Goal: Task Accomplishment & Management: Use online tool/utility

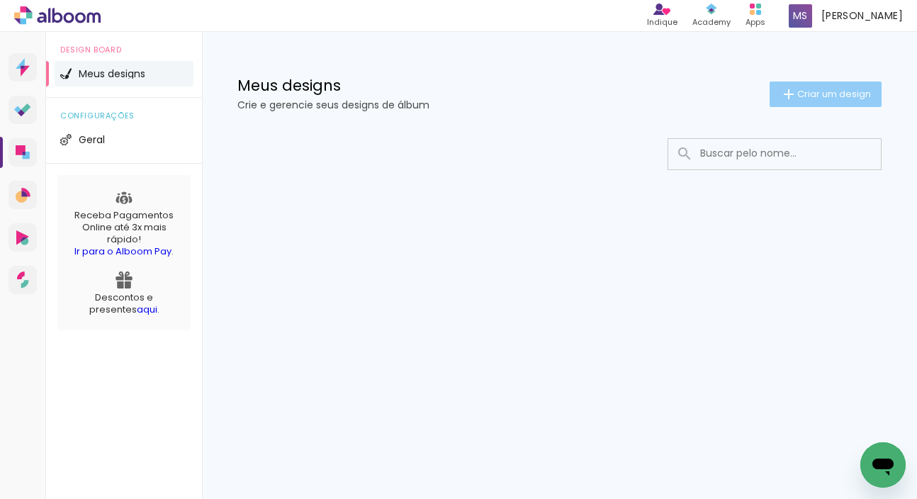
click at [846, 91] on span "Criar um design" at bounding box center [835, 93] width 74 height 9
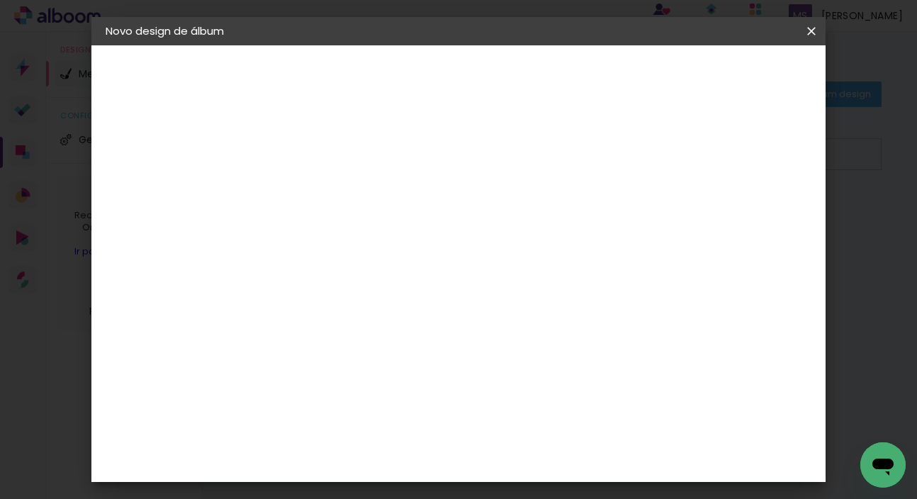
click at [337, 200] on input at bounding box center [337, 190] width 0 height 22
type input "Poliana"
type paper-input "Poliana"
click at [0, 0] on slot "Avançar" at bounding box center [0, 0] width 0 height 0
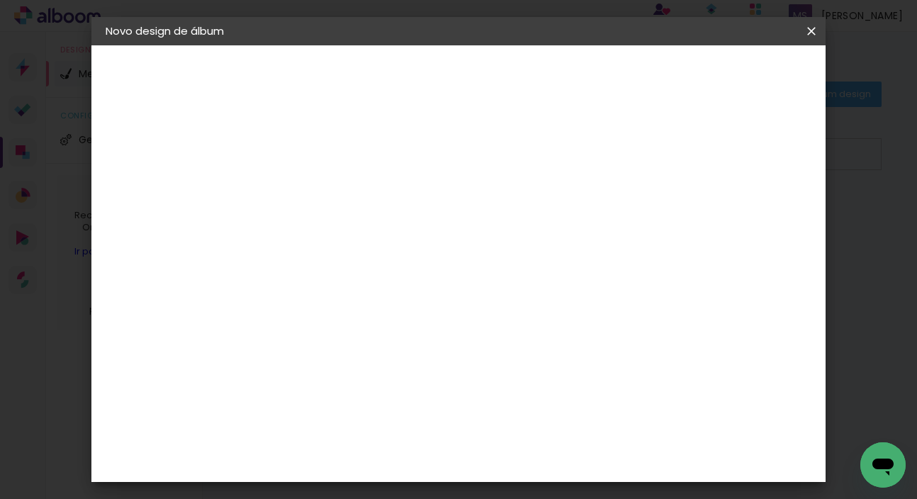
click at [450, 299] on paper-item "Hibener" at bounding box center [373, 314] width 153 height 31
click at [603, 75] on paper-button "Avançar" at bounding box center [568, 75] width 69 height 24
click at [393, 236] on input "text" at bounding box center [364, 247] width 55 height 22
click at [457, 264] on paper-item "Slim" at bounding box center [551, 264] width 284 height 28
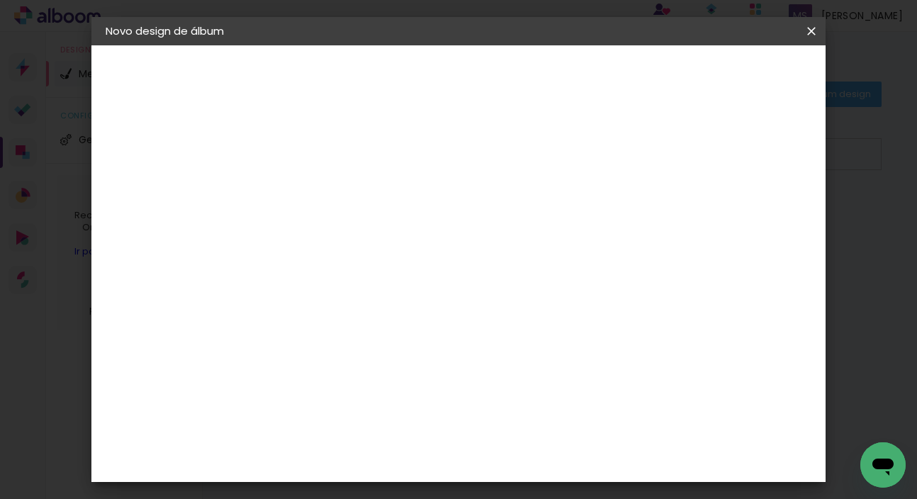
click at [511, 130] on input "Slim" at bounding box center [424, 134] width 174 height 22
click at [527, 130] on paper-item "Flex" at bounding box center [546, 137] width 284 height 28
click at [511, 130] on input "Flex" at bounding box center [424, 134] width 174 height 22
click at [510, 172] on paper-item "Slim" at bounding box center [546, 165] width 284 height 28
type input "Slim"
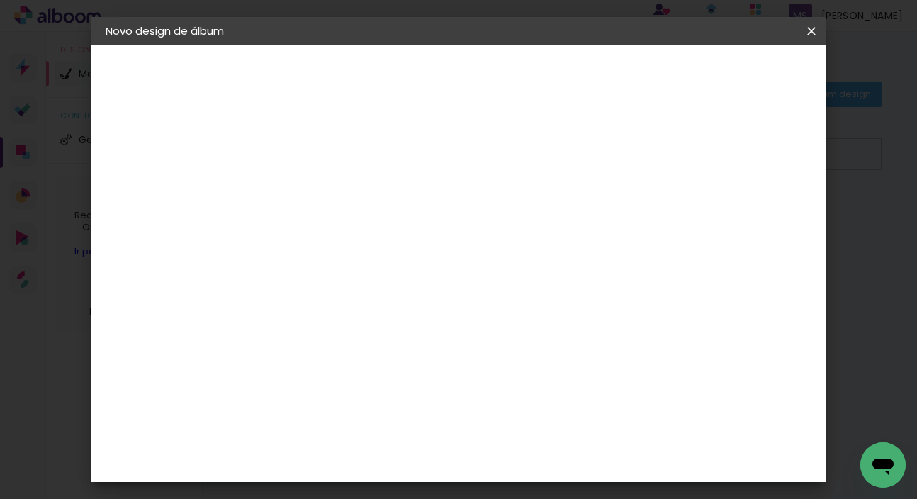
click at [532, 325] on span "20.3 × 60 cm" at bounding box center [509, 339] width 47 height 29
click at [0, 0] on slot "Avançar" at bounding box center [0, 0] width 0 height 0
click at [0, 0] on slot "Mostrar sangria" at bounding box center [0, 0] width 0 height 0
type paper-checkbox "on"
click at [0, 0] on slot "Mostrar sangria" at bounding box center [0, 0] width 0 height 0
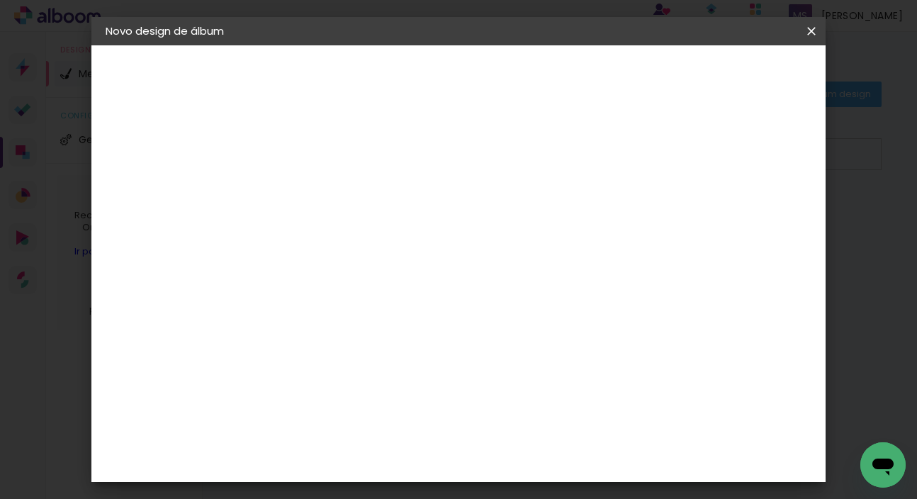
click at [359, 152] on div "mm" at bounding box center [362, 152] width 23 height 11
type input "3"
type paper-input "3"
click at [342, 151] on input "3" at bounding box center [326, 153] width 49 height 18
type input "4"
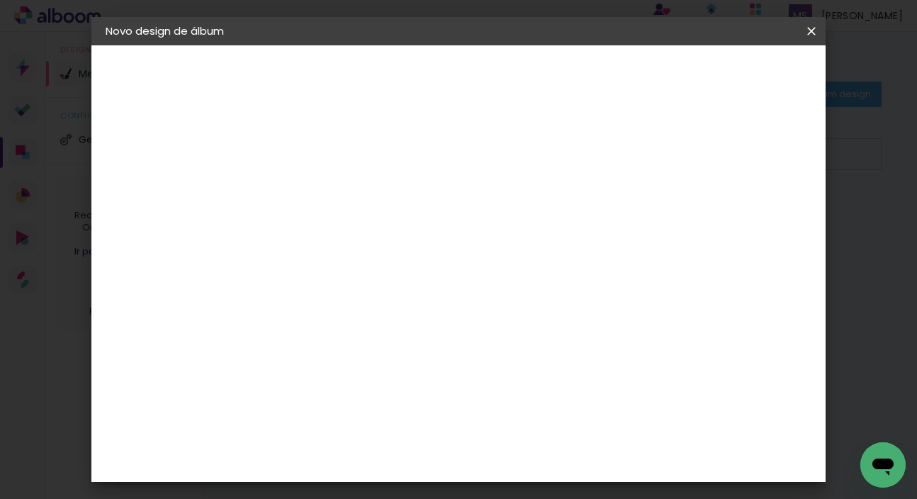
type paper-input "4"
click at [342, 151] on input "4" at bounding box center [326, 153] width 49 height 18
click at [737, 82] on paper-button "Iniciar design" at bounding box center [690, 75] width 93 height 24
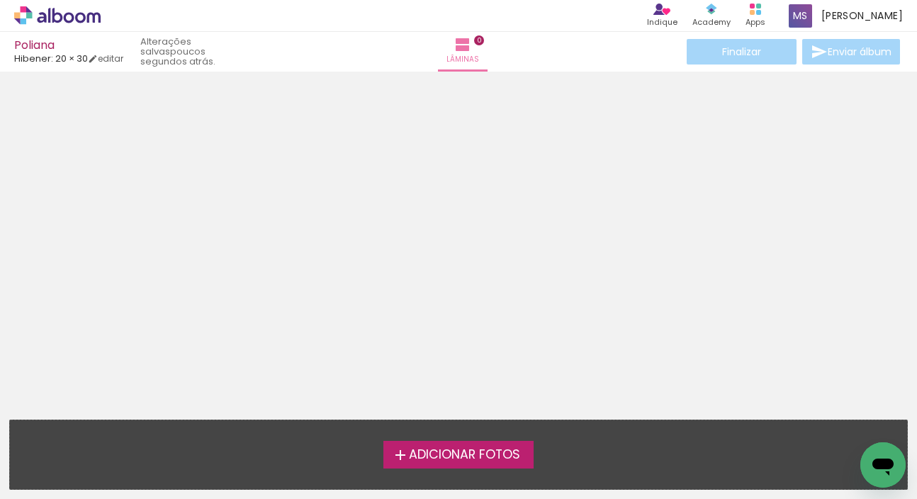
click at [440, 459] on span "Adicionar Fotos" at bounding box center [464, 455] width 111 height 13
click at [0, 0] on input "file" at bounding box center [0, 0] width 0 height 0
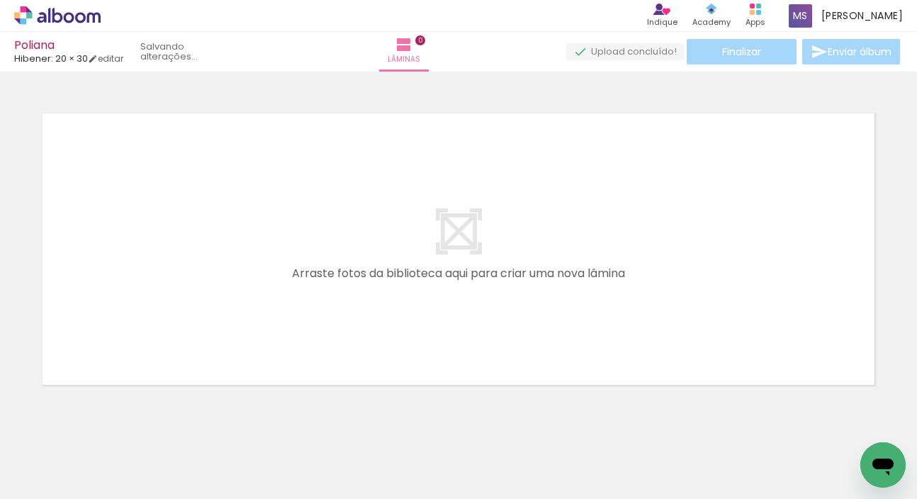
scroll to position [14, 0]
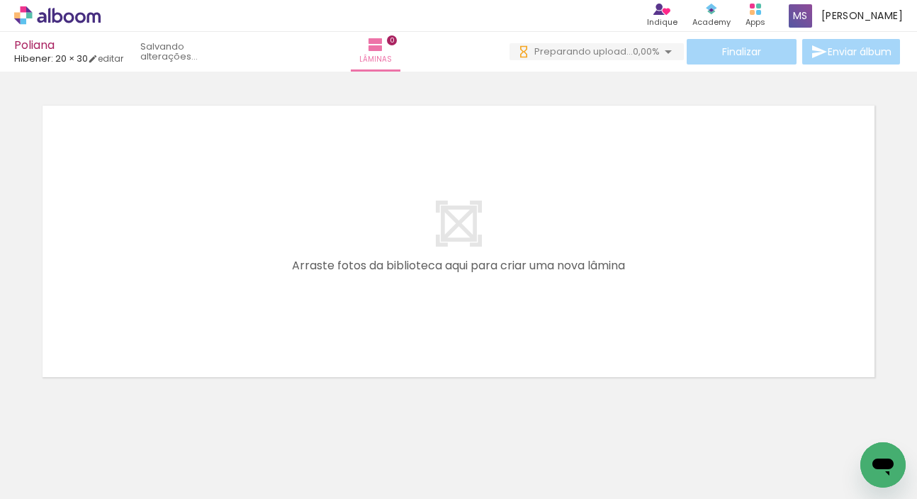
click at [19, 483] on iron-icon at bounding box center [20, 479] width 17 height 17
click at [0, 0] on input "file" at bounding box center [0, 0] width 0 height 0
drag, startPoint x: 362, startPoint y: 493, endPoint x: 235, endPoint y: 493, distance: 127.6
click at [116, 493] on iron-horizontal-list at bounding box center [102, 454] width 28 height 89
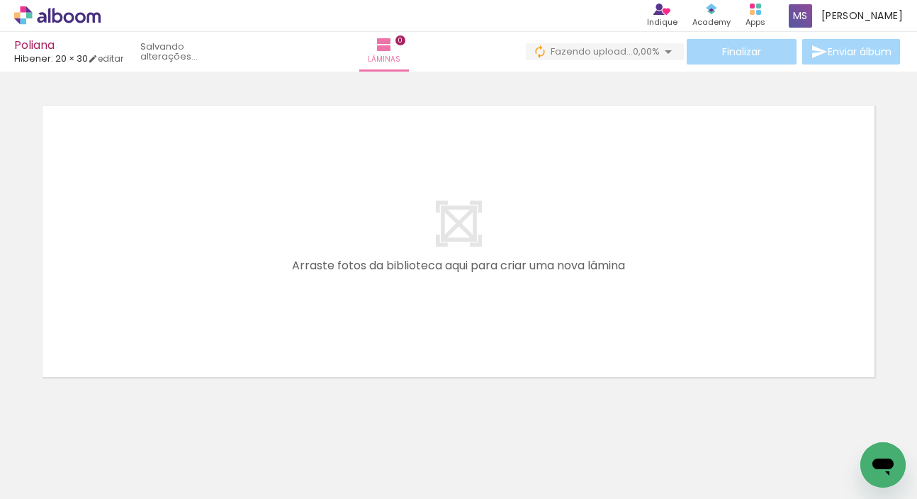
scroll to position [0, 0]
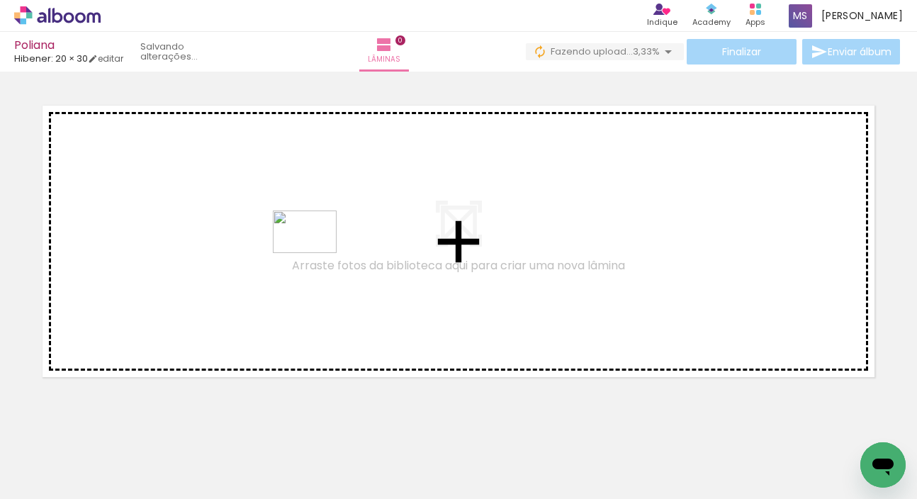
drag, startPoint x: 539, startPoint y: 459, endPoint x: 315, endPoint y: 253, distance: 304.0
click at [315, 253] on quentale-workspace at bounding box center [458, 249] width 917 height 499
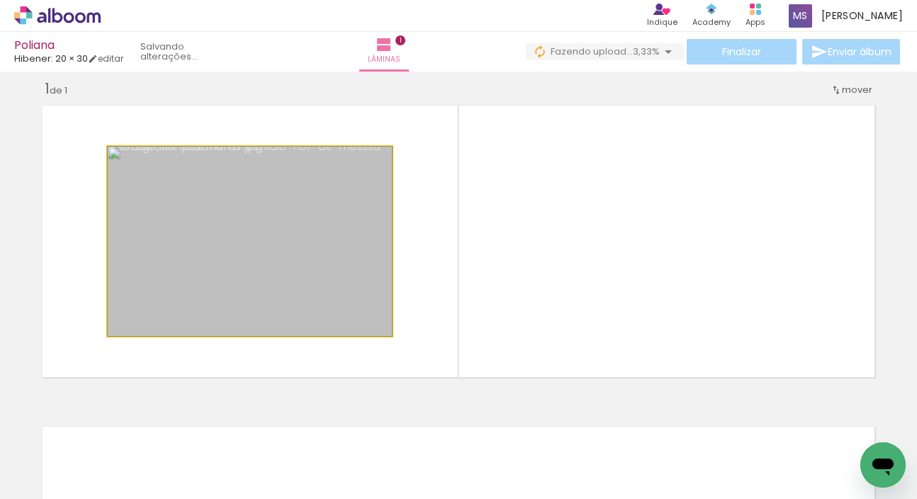
drag, startPoint x: 305, startPoint y: 261, endPoint x: 242, endPoint y: 261, distance: 62.4
drag, startPoint x: 320, startPoint y: 269, endPoint x: 290, endPoint y: 273, distance: 30.7
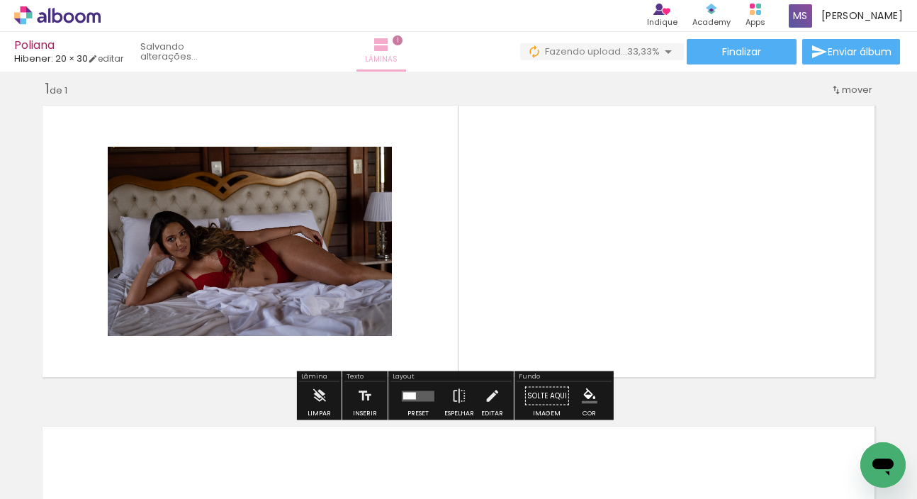
click at [391, 57] on span "Lâminas" at bounding box center [381, 59] width 33 height 13
click at [418, 394] on quentale-layouter at bounding box center [418, 396] width 33 height 11
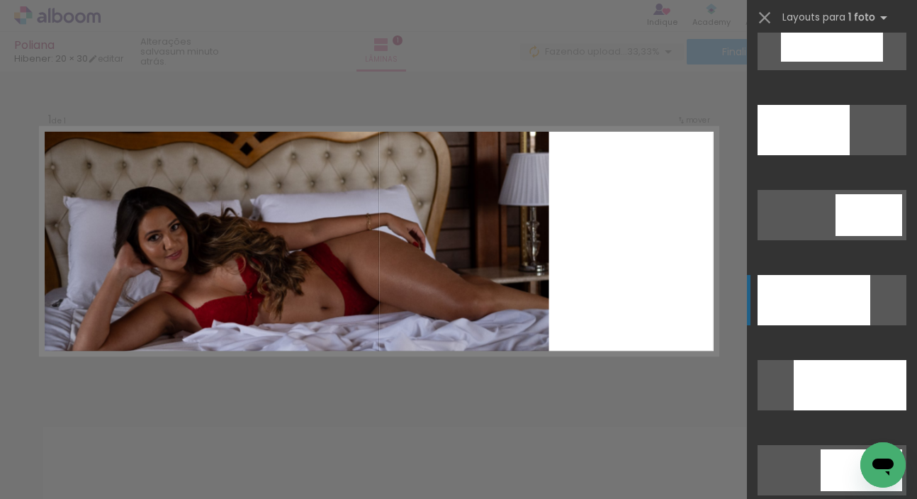
scroll to position [3508, 0]
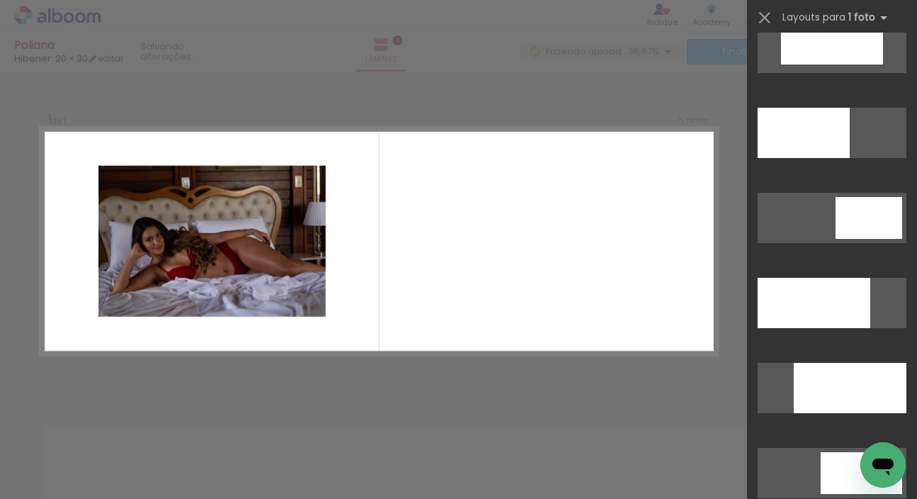
click at [723, 281] on div "Confirmar Cancelar" at bounding box center [458, 395] width 917 height 676
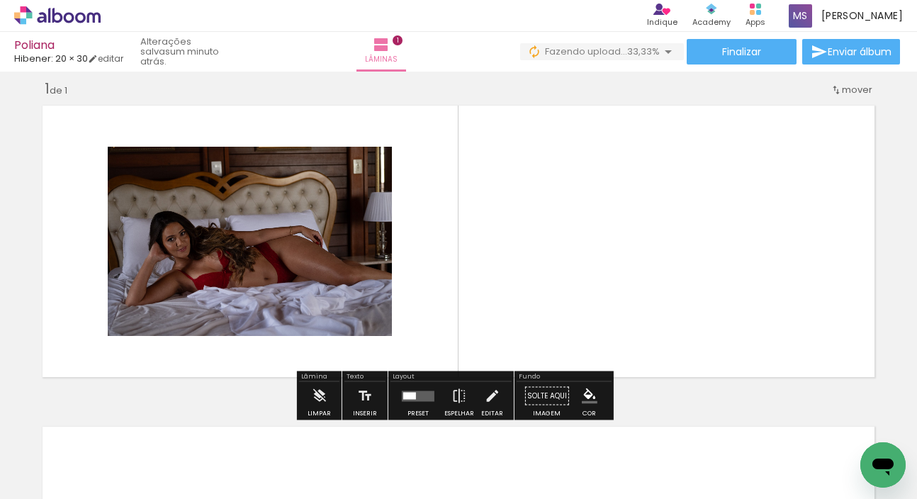
click at [416, 395] on quentale-layouter at bounding box center [418, 396] width 33 height 11
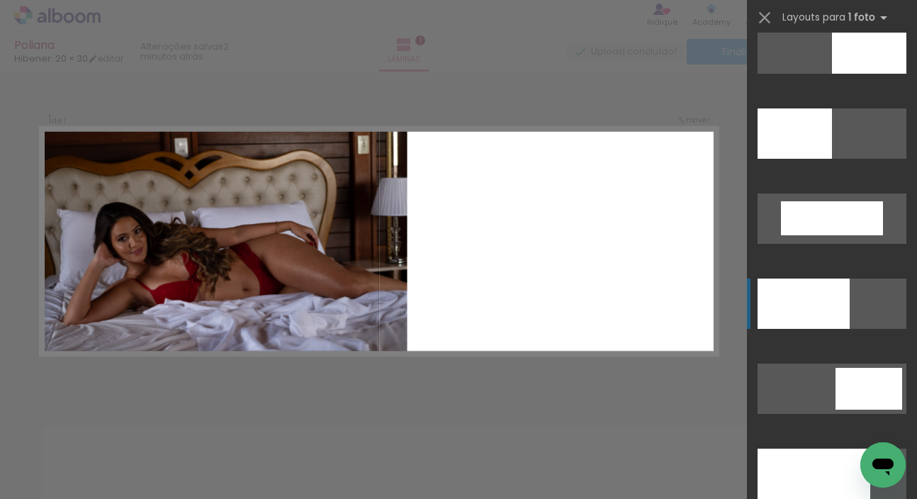
scroll to position [3474, 0]
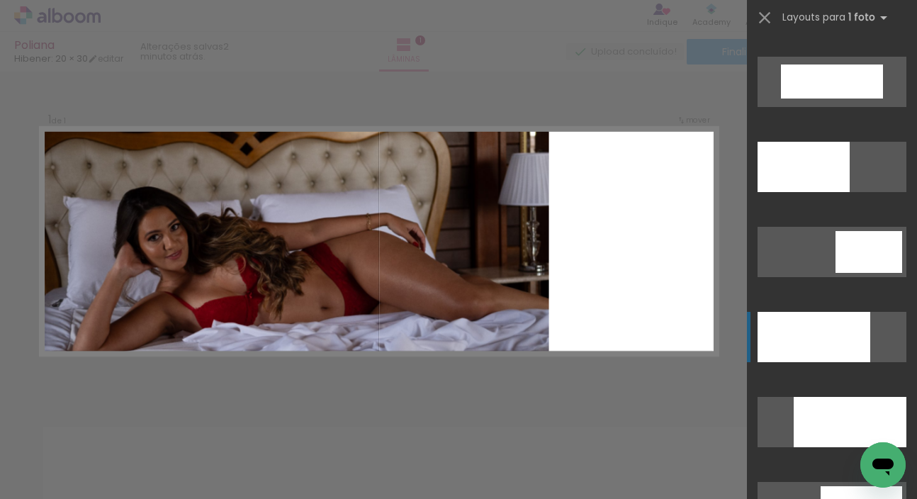
click at [793, 192] on div at bounding box center [804, 167] width 92 height 50
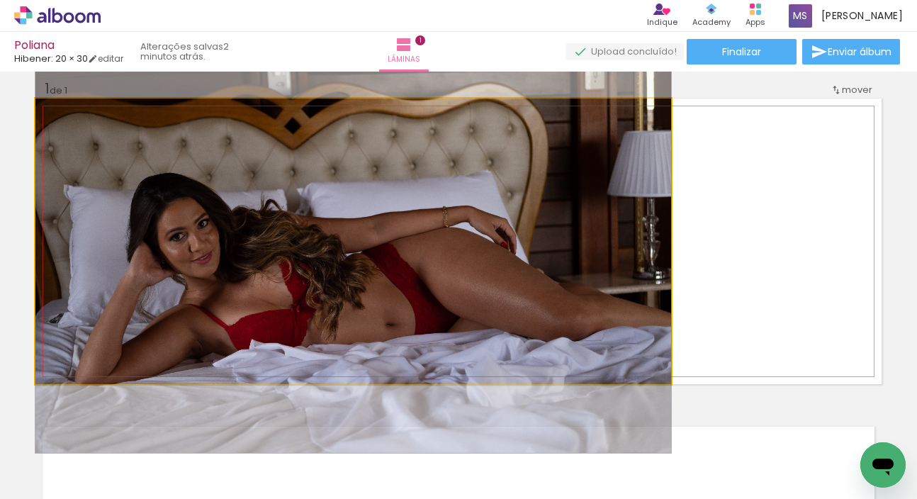
click at [289, 225] on quentale-photo at bounding box center [353, 242] width 636 height 286
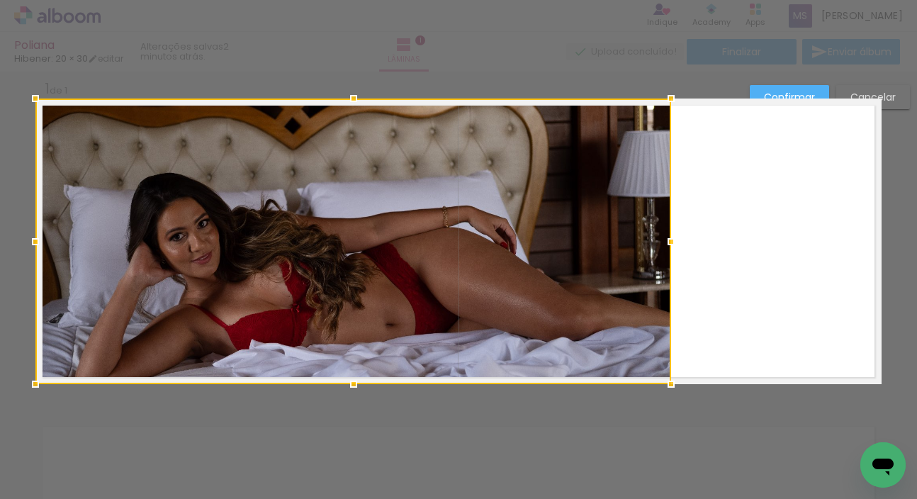
drag, startPoint x: 289, startPoint y: 228, endPoint x: 263, endPoint y: 190, distance: 45.8
click at [263, 190] on div at bounding box center [353, 242] width 636 height 286
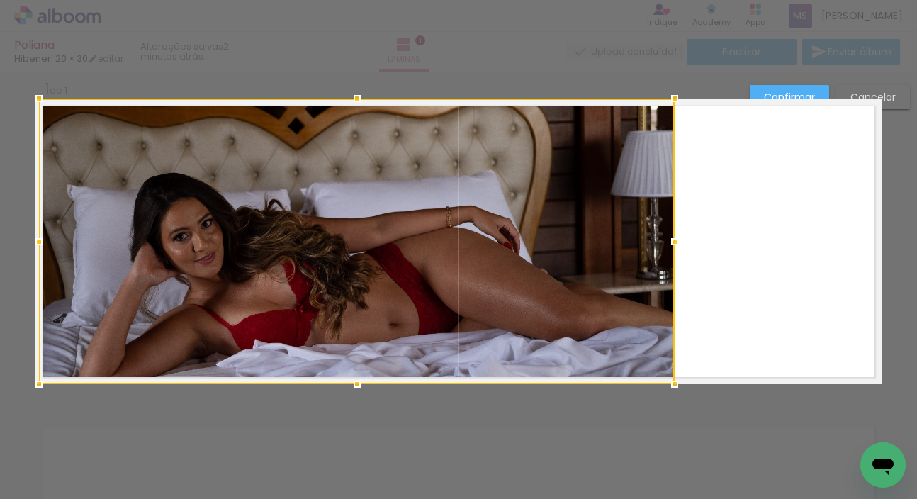
drag, startPoint x: 380, startPoint y: 177, endPoint x: 384, endPoint y: 118, distance: 59.7
click at [384, 118] on div at bounding box center [357, 242] width 636 height 286
click at [380, 118] on div at bounding box center [357, 242] width 636 height 286
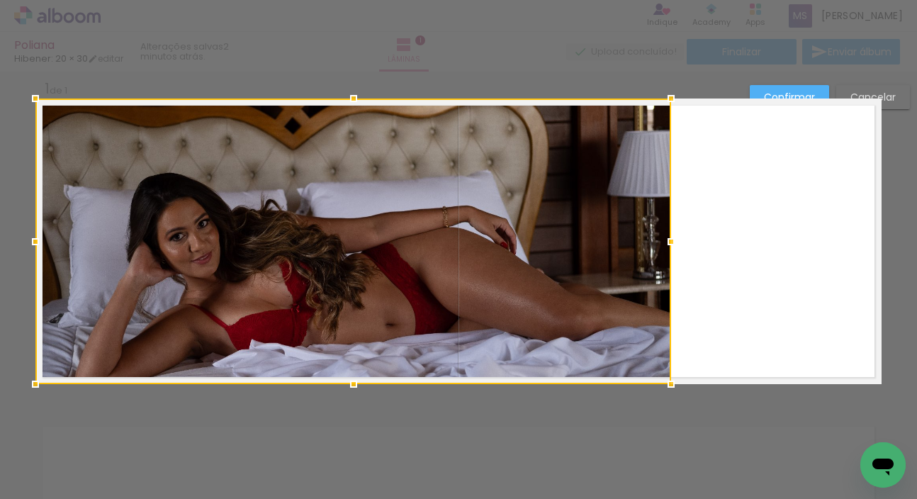
click at [400, 405] on div "Confirmar Cancelar" at bounding box center [458, 395] width 917 height 676
click at [376, 435] on div "Confirmar Cancelar" at bounding box center [458, 395] width 917 height 676
click at [350, 447] on div "Confirmar Cancelar" at bounding box center [458, 395] width 917 height 676
click at [273, 454] on div "Confirmar Cancelar" at bounding box center [458, 395] width 917 height 676
click at [720, 412] on div "Confirmar Cancelar" at bounding box center [458, 395] width 917 height 676
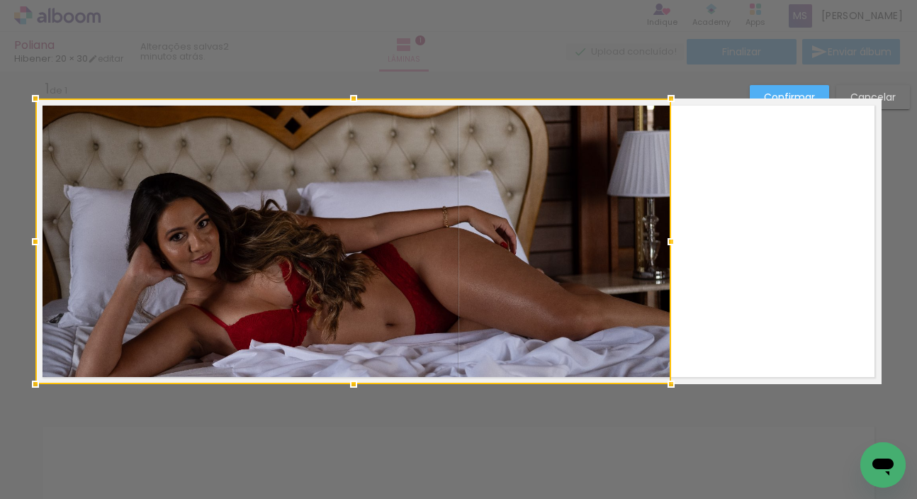
click at [0, 0] on slot "Confirmar" at bounding box center [0, 0] width 0 height 0
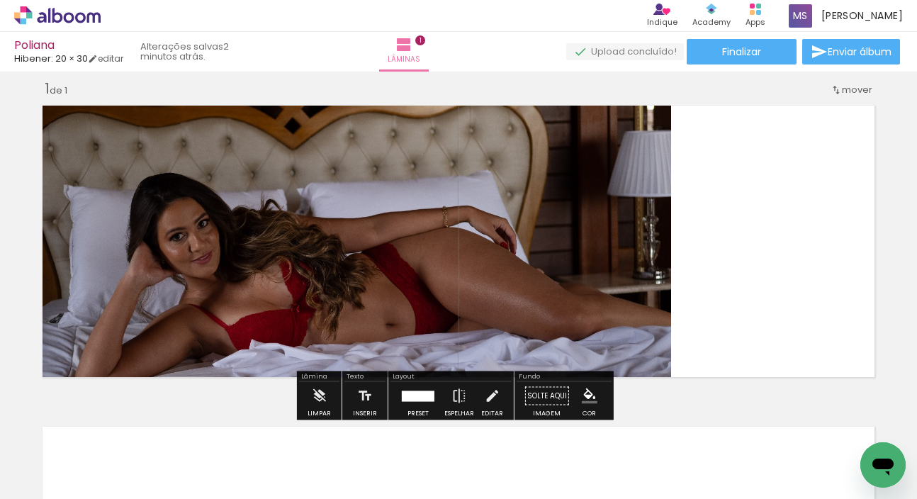
click at [524, 290] on quentale-photo at bounding box center [353, 242] width 636 height 286
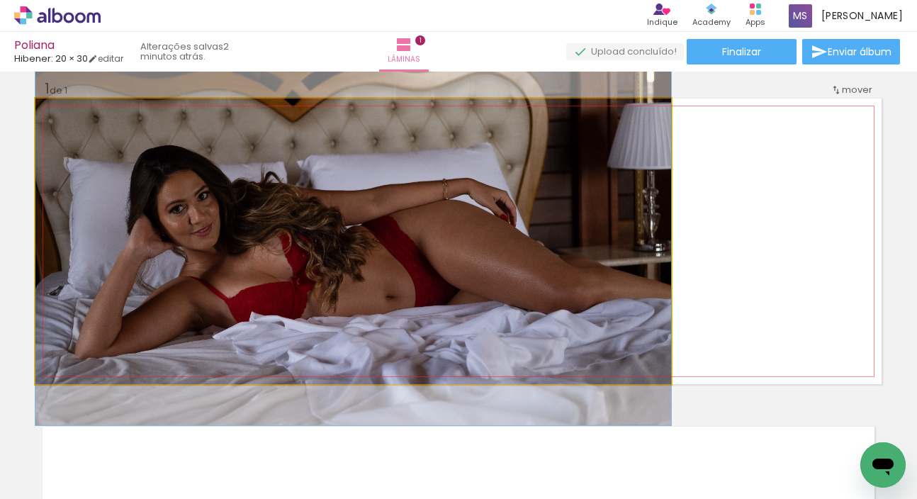
drag, startPoint x: 524, startPoint y: 290, endPoint x: 615, endPoint y: 256, distance: 97.6
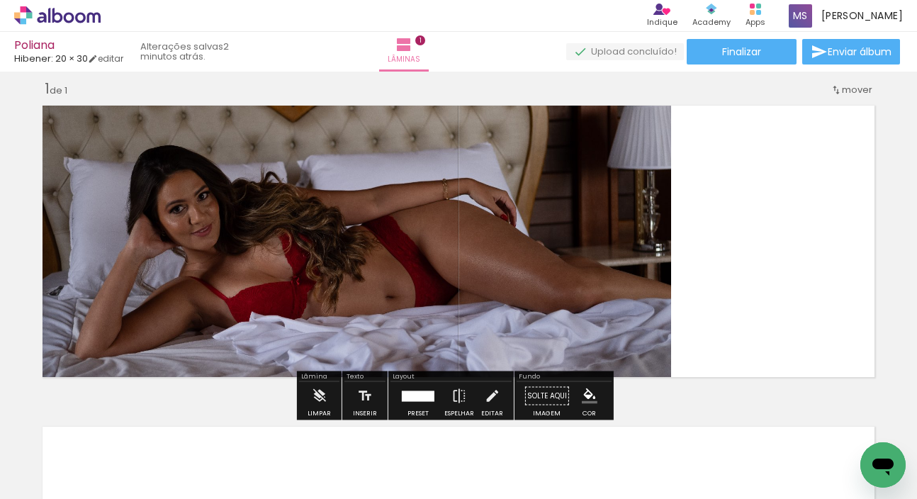
click at [747, 250] on quentale-layouter at bounding box center [458, 242] width 846 height 286
click at [410, 400] on div at bounding box center [418, 396] width 33 height 11
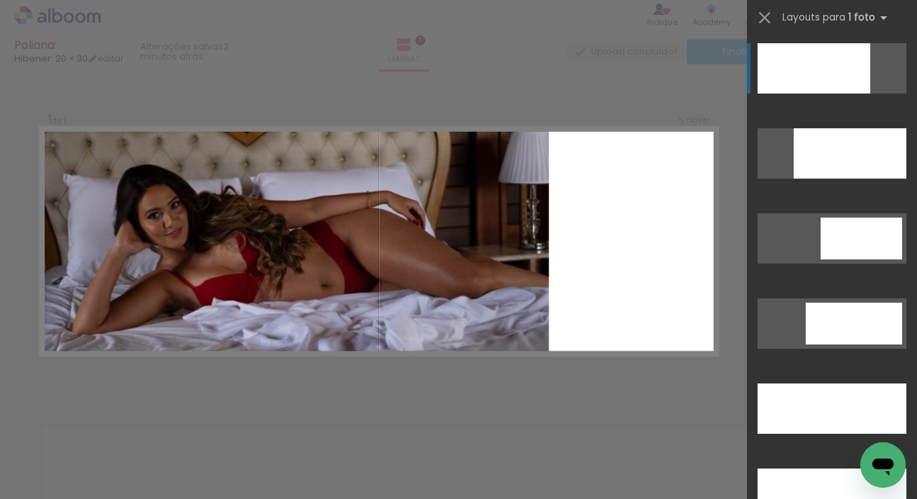
scroll to position [0, 743]
drag, startPoint x: 223, startPoint y: 490, endPoint x: 179, endPoint y: 481, distance: 45.5
click at [116, 481] on iron-horizontal-list at bounding box center [102, 454] width 28 height 89
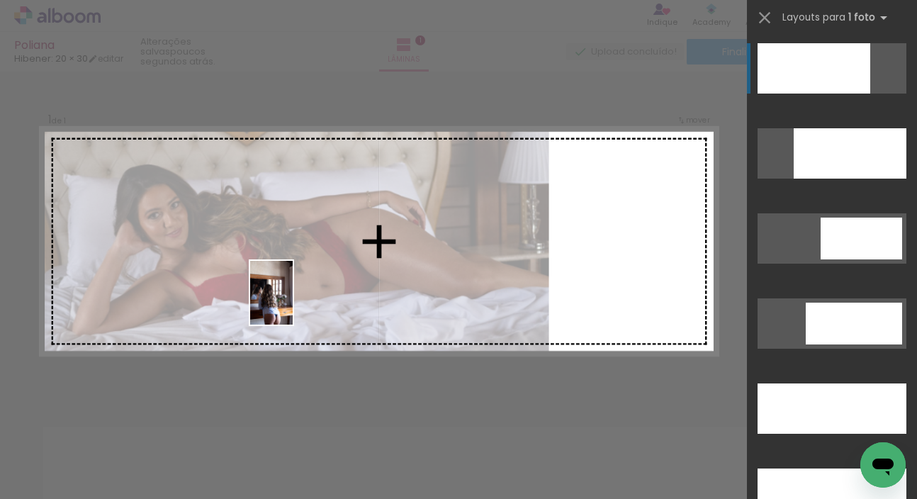
drag, startPoint x: 150, startPoint y: 460, endPoint x: 294, endPoint y: 301, distance: 214.8
click at [294, 301] on quentale-workspace at bounding box center [458, 249] width 917 height 499
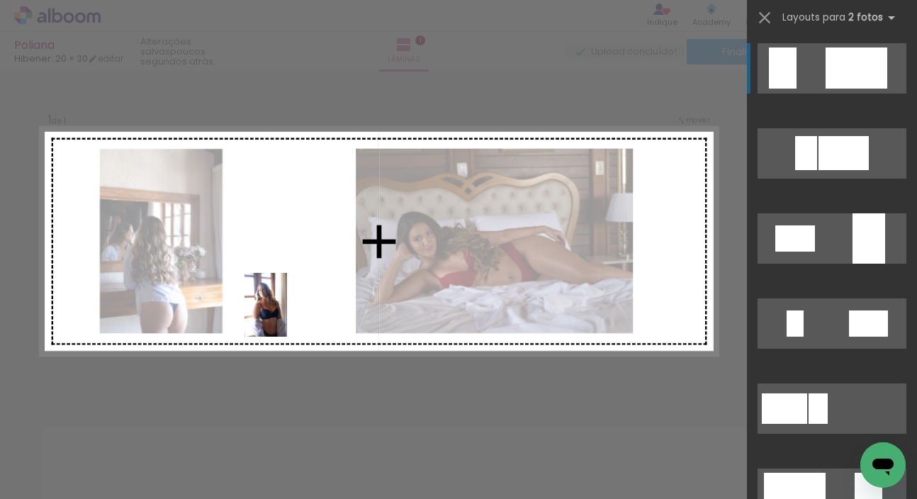
drag, startPoint x: 241, startPoint y: 455, endPoint x: 296, endPoint y: 273, distance: 190.4
click at [296, 273] on quentale-workspace at bounding box center [458, 249] width 917 height 499
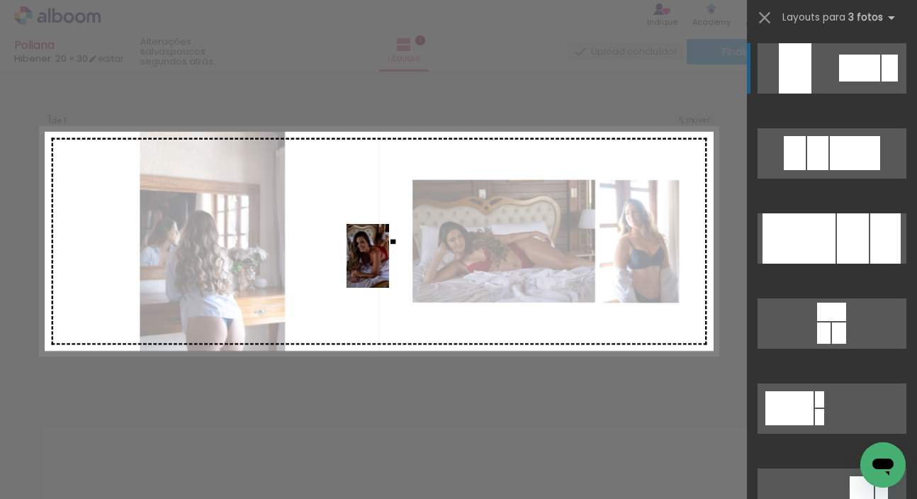
drag, startPoint x: 615, startPoint y: 461, endPoint x: 376, endPoint y: 255, distance: 315.7
click at [376, 255] on quentale-workspace at bounding box center [458, 249] width 917 height 499
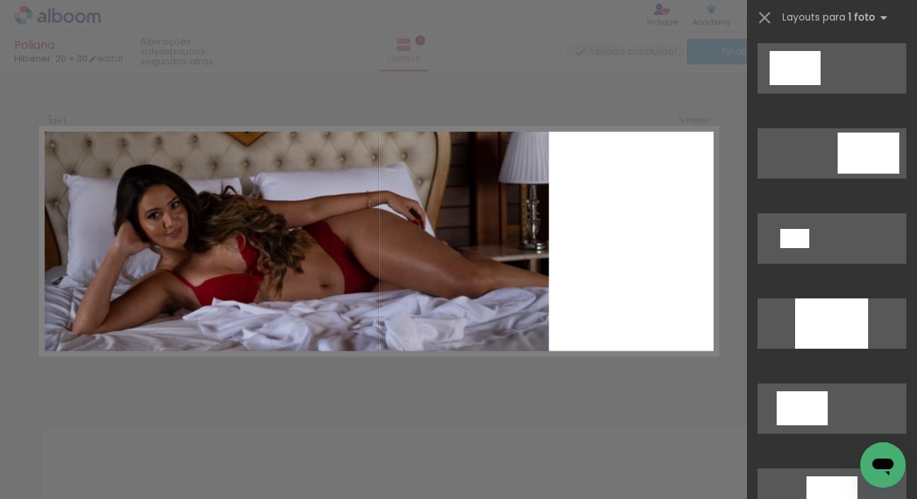
click at [301, 384] on div "Confirmar Cancelar" at bounding box center [458, 395] width 917 height 676
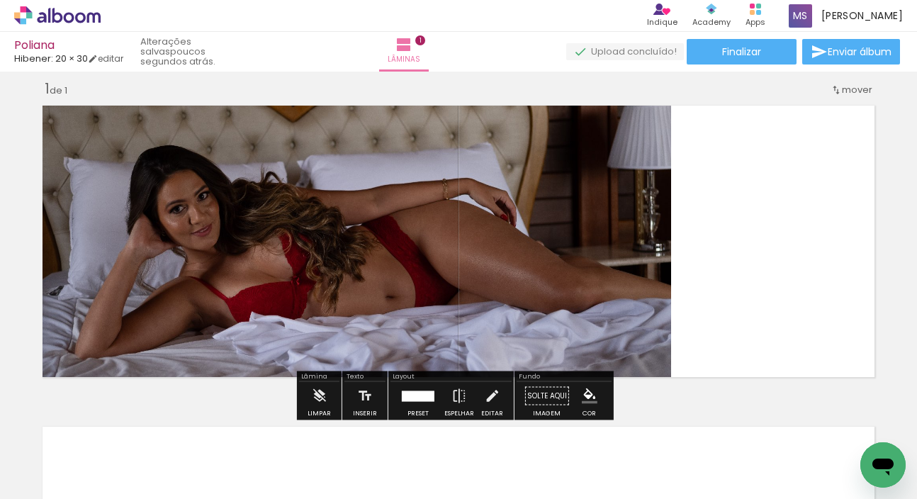
click at [525, 263] on quentale-photo at bounding box center [353, 242] width 636 height 286
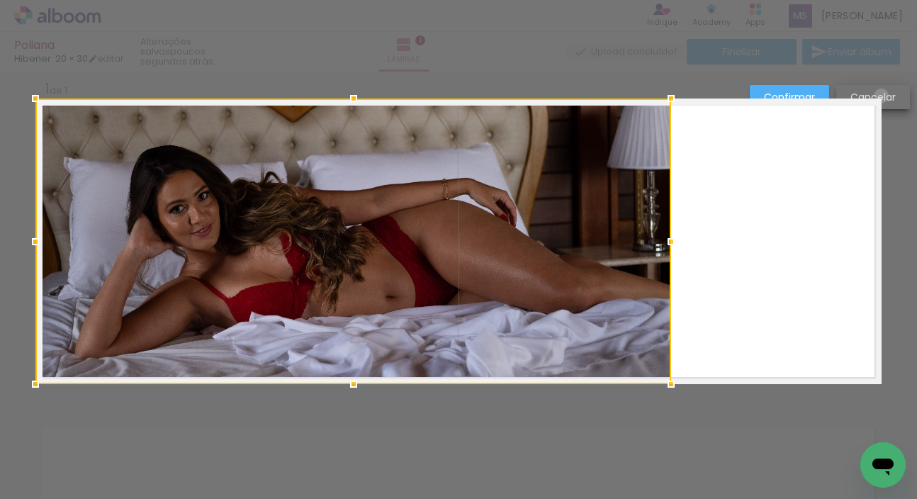
click at [0, 0] on slot "Cancelar" at bounding box center [0, 0] width 0 height 0
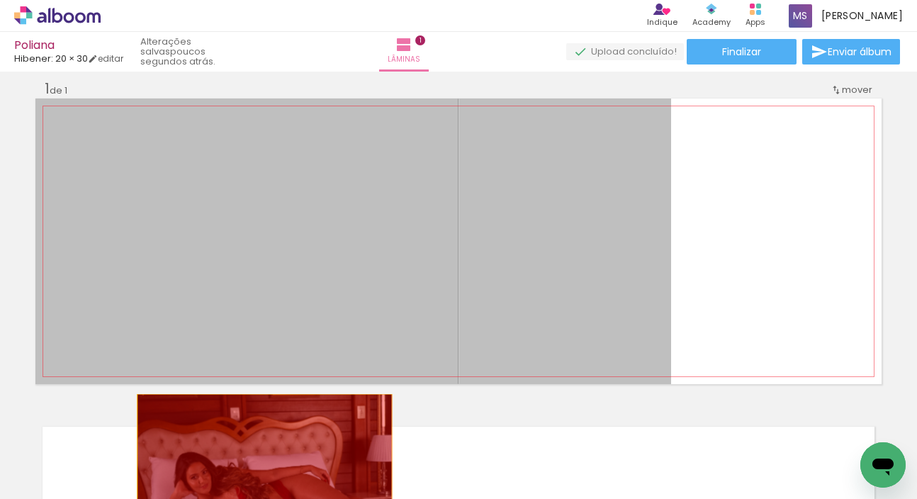
drag, startPoint x: 303, startPoint y: 279, endPoint x: 259, endPoint y: 452, distance: 178.3
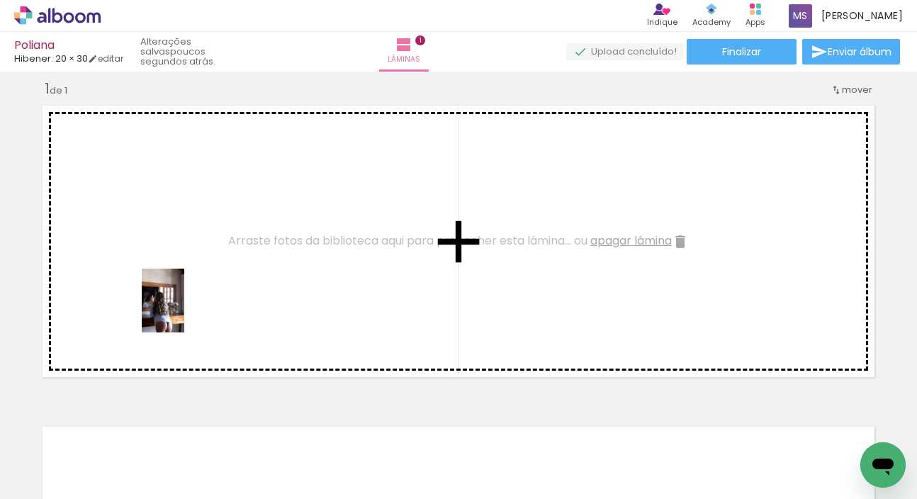
drag, startPoint x: 157, startPoint y: 457, endPoint x: 184, endPoint y: 311, distance: 148.5
click at [184, 311] on quentale-workspace at bounding box center [458, 249] width 917 height 499
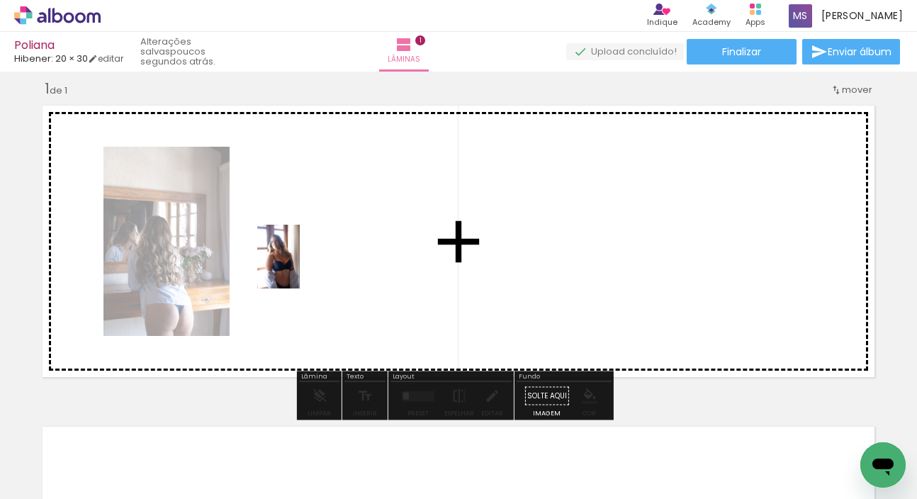
drag, startPoint x: 230, startPoint y: 462, endPoint x: 300, endPoint y: 267, distance: 207.2
click at [300, 267] on quentale-workspace at bounding box center [458, 249] width 917 height 499
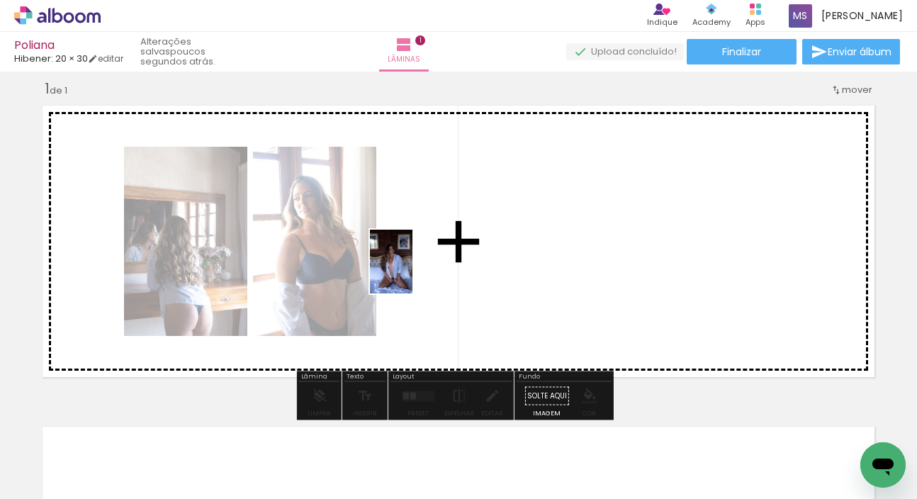
drag, startPoint x: 293, startPoint y: 458, endPoint x: 413, endPoint y: 272, distance: 220.6
click at [413, 272] on quentale-workspace at bounding box center [458, 249] width 917 height 499
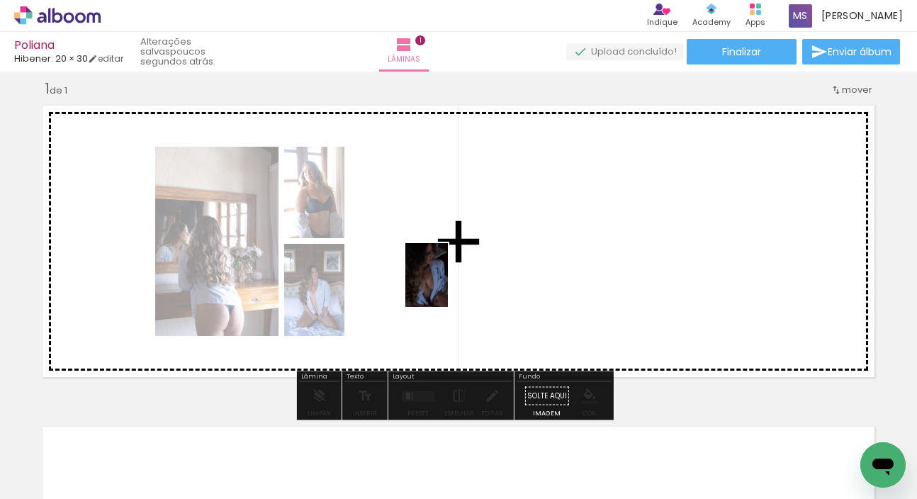
drag, startPoint x: 381, startPoint y: 437, endPoint x: 449, endPoint y: 285, distance: 166.6
click at [449, 285] on quentale-workspace at bounding box center [458, 249] width 917 height 499
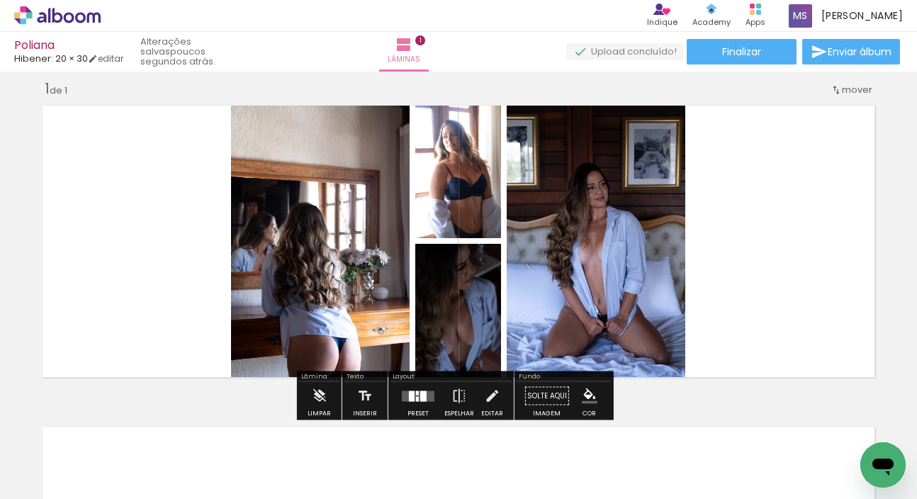
click at [420, 400] on div at bounding box center [423, 396] width 6 height 11
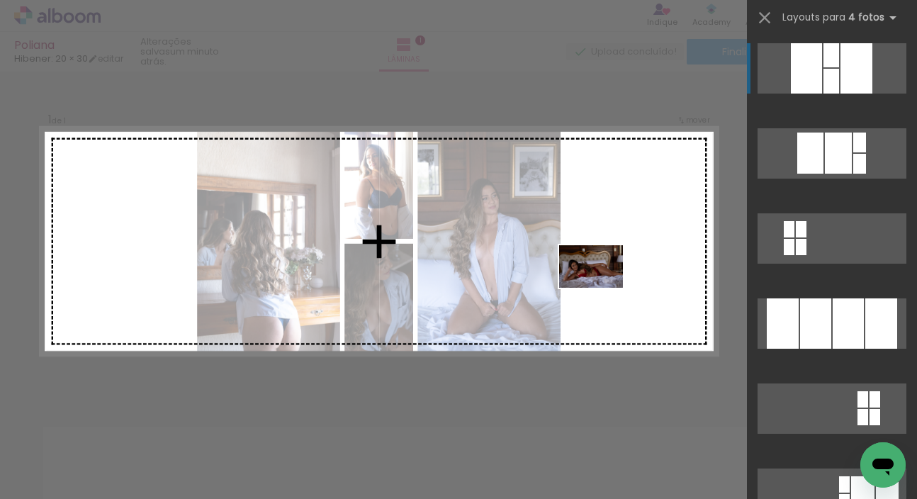
drag, startPoint x: 539, startPoint y: 464, endPoint x: 602, endPoint y: 288, distance: 187.5
click at [602, 288] on quentale-workspace at bounding box center [458, 249] width 917 height 499
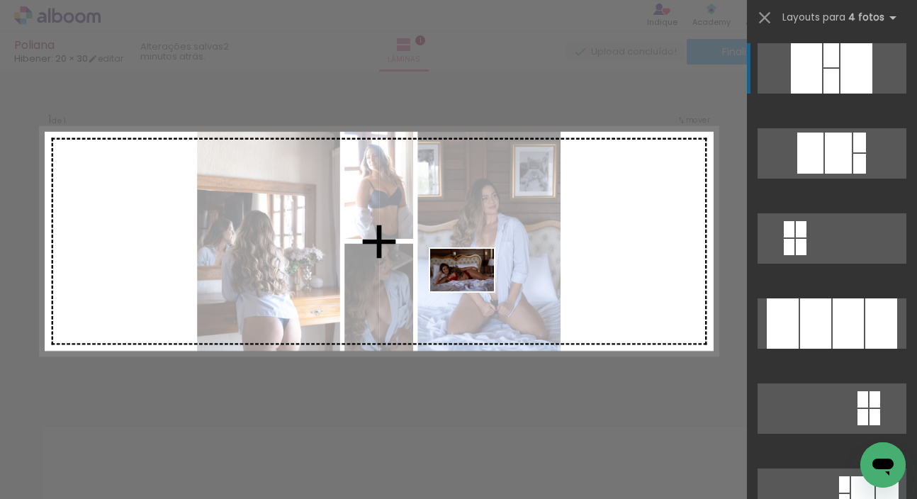
drag, startPoint x: 535, startPoint y: 452, endPoint x: 473, endPoint y: 291, distance: 172.3
click at [473, 291] on quentale-workspace at bounding box center [458, 249] width 917 height 499
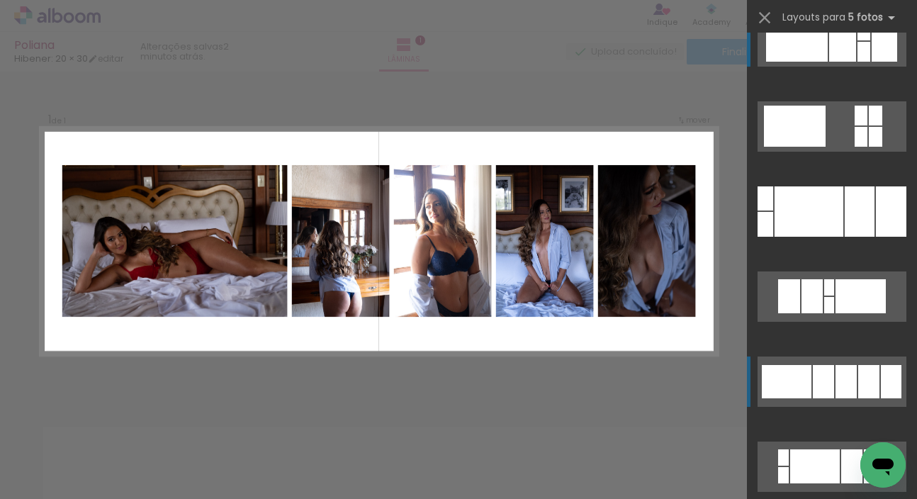
scroll to position [45, 0]
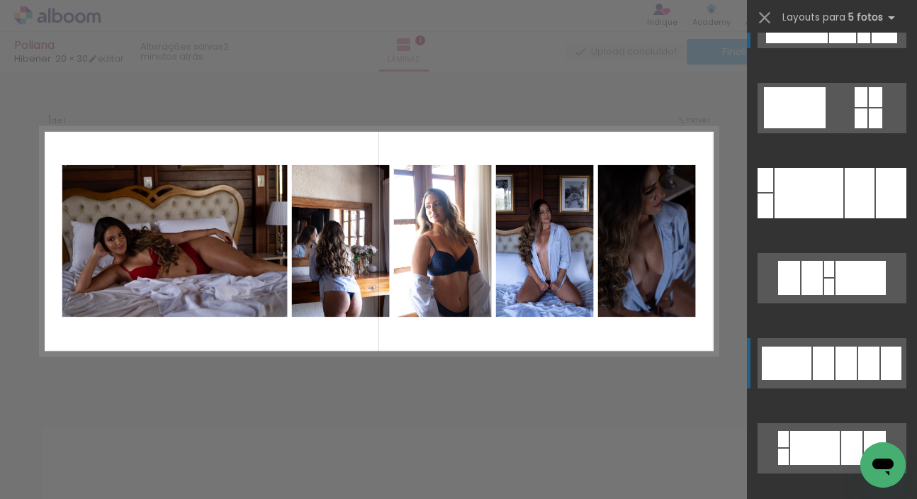
click at [816, 374] on div at bounding box center [823, 363] width 21 height 33
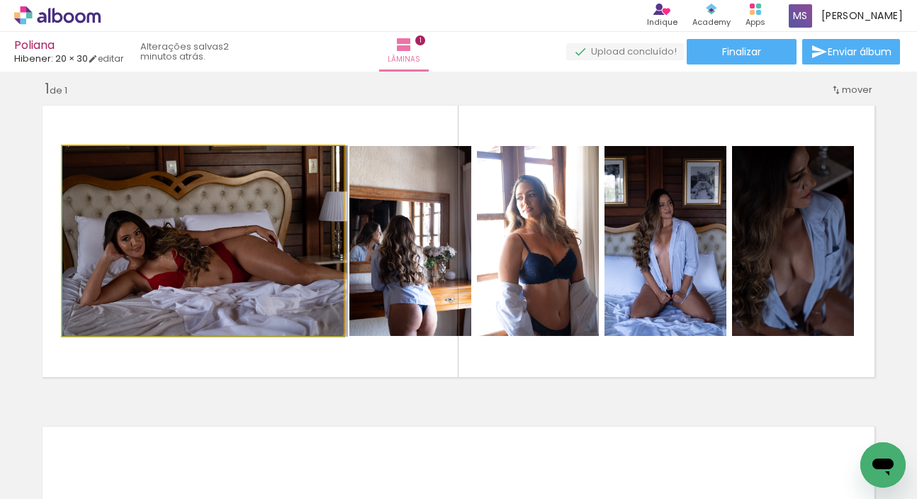
drag, startPoint x: 196, startPoint y: 224, endPoint x: 233, endPoint y: 229, distance: 37.9
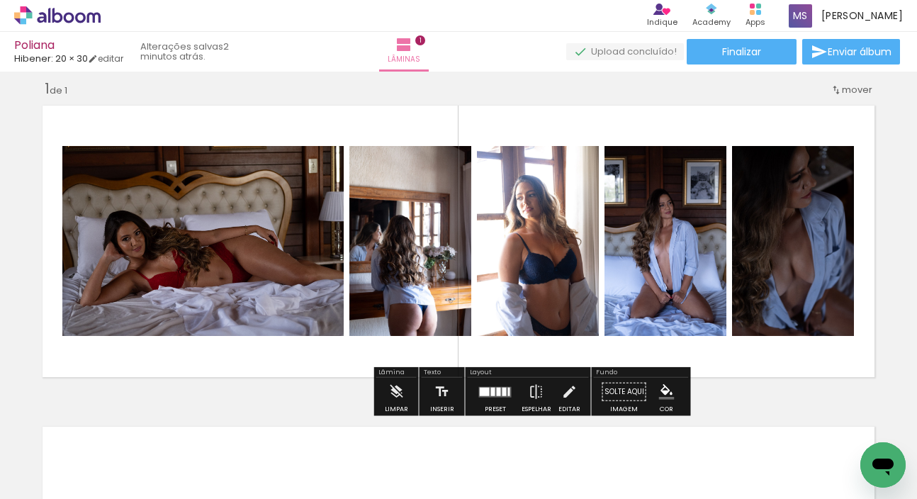
click at [498, 397] on quentale-layouter at bounding box center [495, 391] width 33 height 11
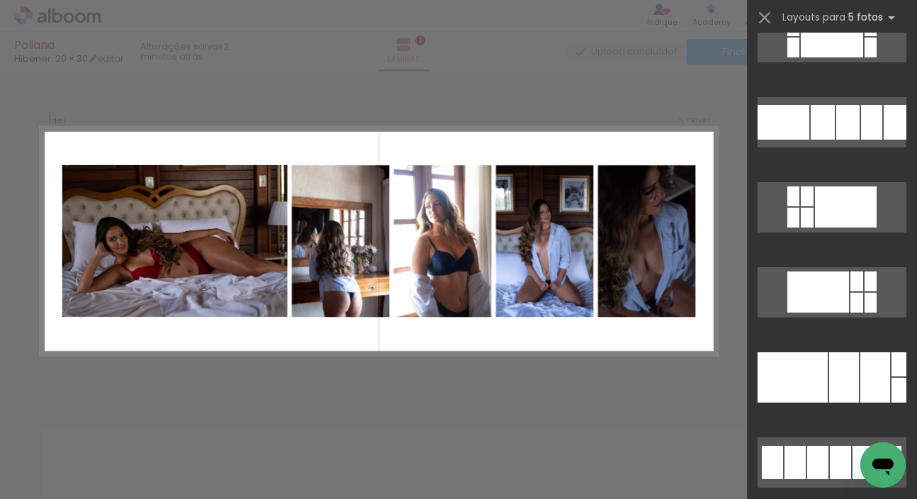
scroll to position [1772, 0]
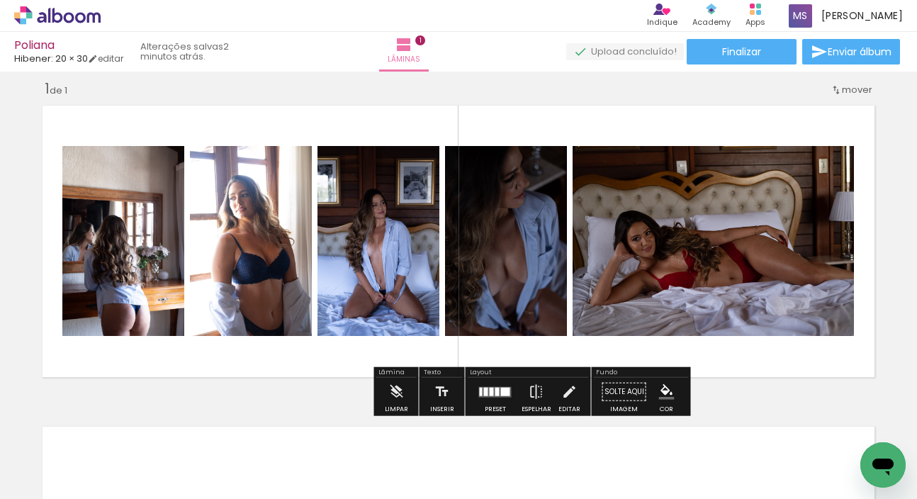
click at [230, 398] on div "Inserir lâmina 1 de 1" at bounding box center [458, 383] width 917 height 643
click at [751, 390] on div "Inserir lâmina 1 de 1" at bounding box center [458, 383] width 917 height 643
click at [429, 44] on paper-button "Lâminas 1" at bounding box center [404, 52] width 50 height 40
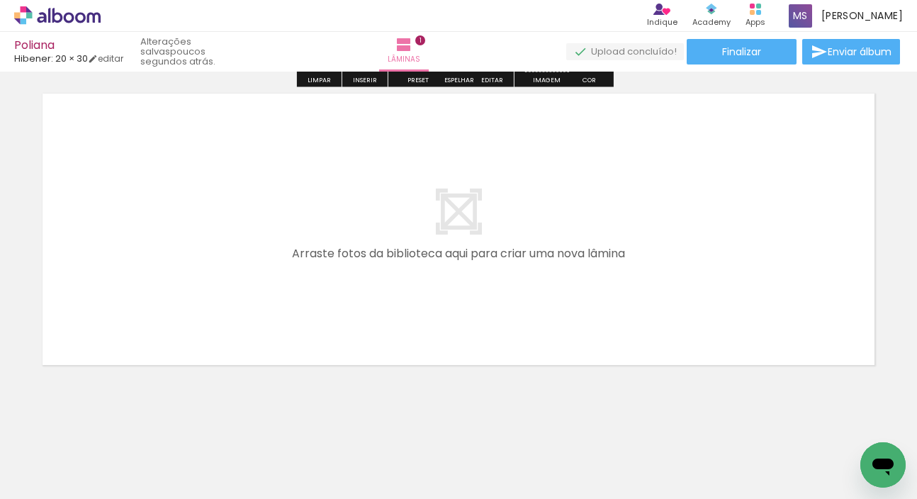
scroll to position [345, 0]
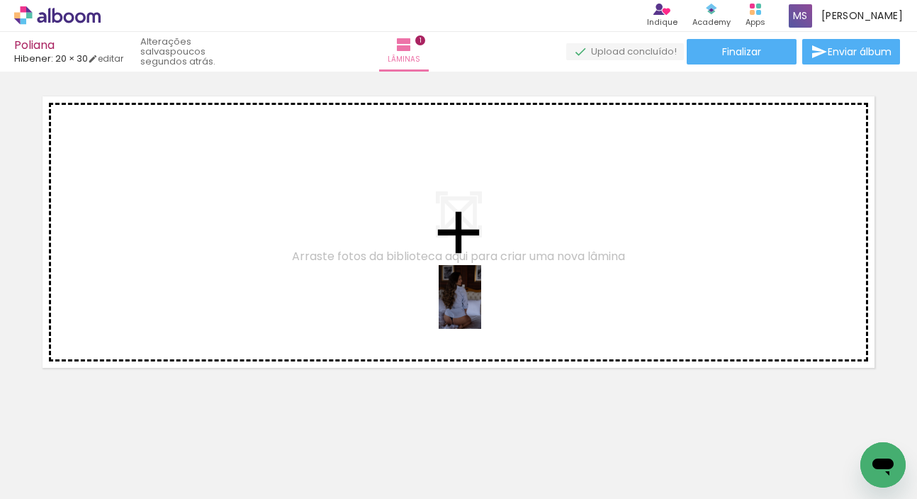
drag, startPoint x: 461, startPoint y: 427, endPoint x: 481, endPoint y: 304, distance: 125.1
click at [481, 304] on quentale-workspace at bounding box center [458, 249] width 917 height 499
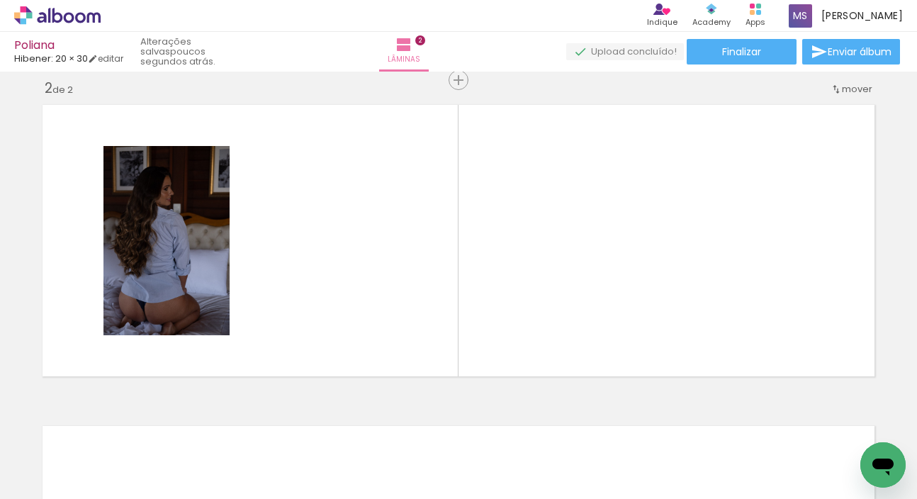
scroll to position [335, 0]
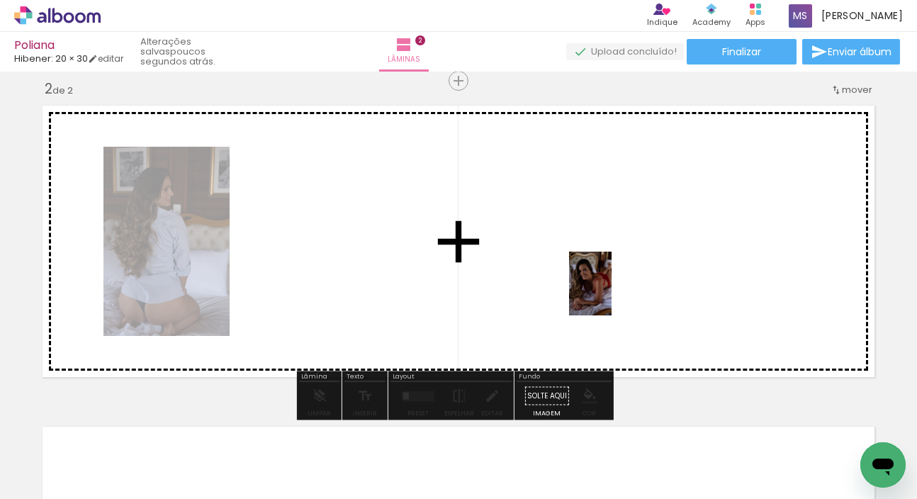
drag, startPoint x: 635, startPoint y: 454, endPoint x: 612, endPoint y: 294, distance: 161.9
click at [612, 294] on quentale-workspace at bounding box center [458, 249] width 917 height 499
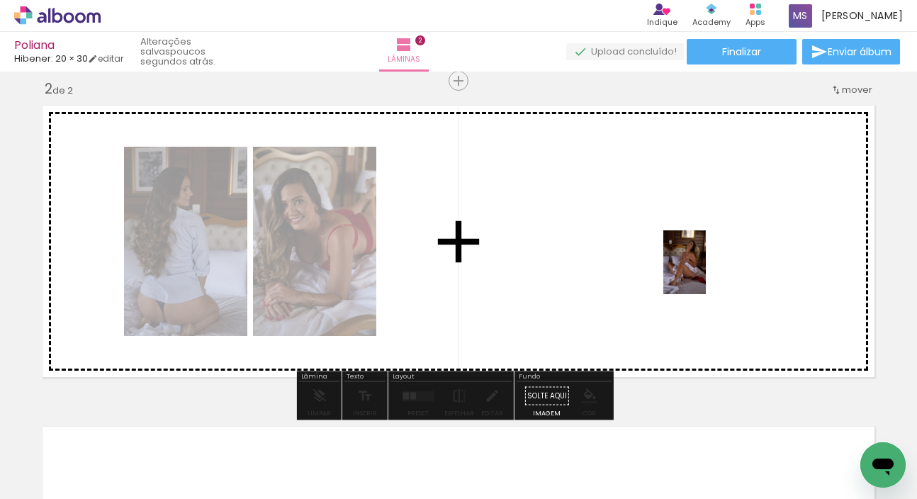
drag, startPoint x: 720, startPoint y: 442, endPoint x: 706, endPoint y: 273, distance: 170.0
click at [706, 273] on quentale-workspace at bounding box center [458, 249] width 917 height 499
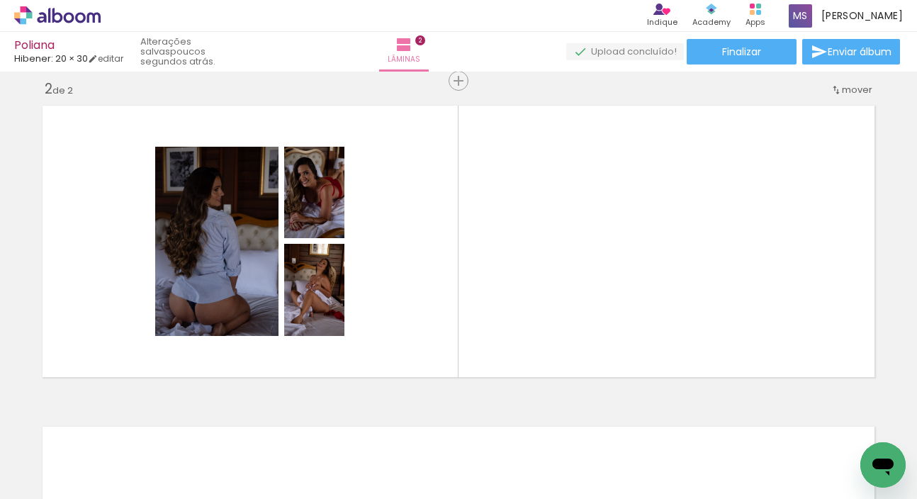
scroll to position [0, 721]
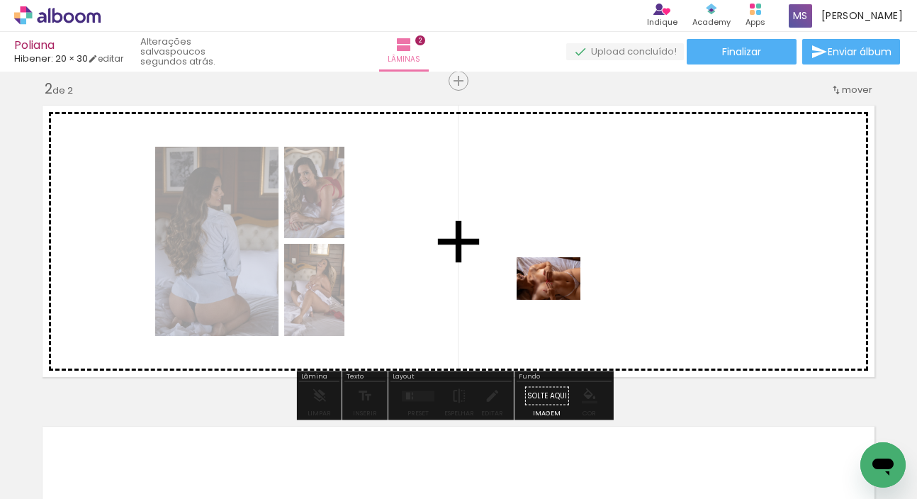
drag, startPoint x: 518, startPoint y: 447, endPoint x: 559, endPoint y: 300, distance: 153.3
click at [559, 300] on quentale-workspace at bounding box center [458, 249] width 917 height 499
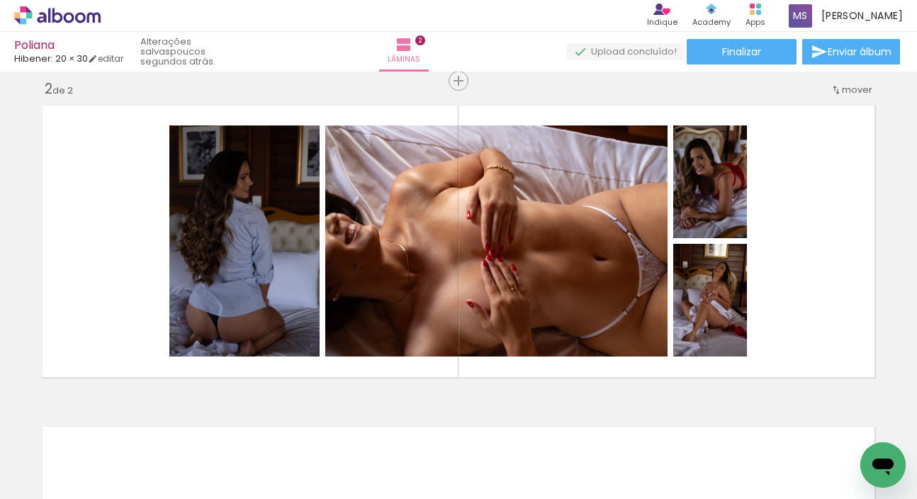
scroll to position [0, 463]
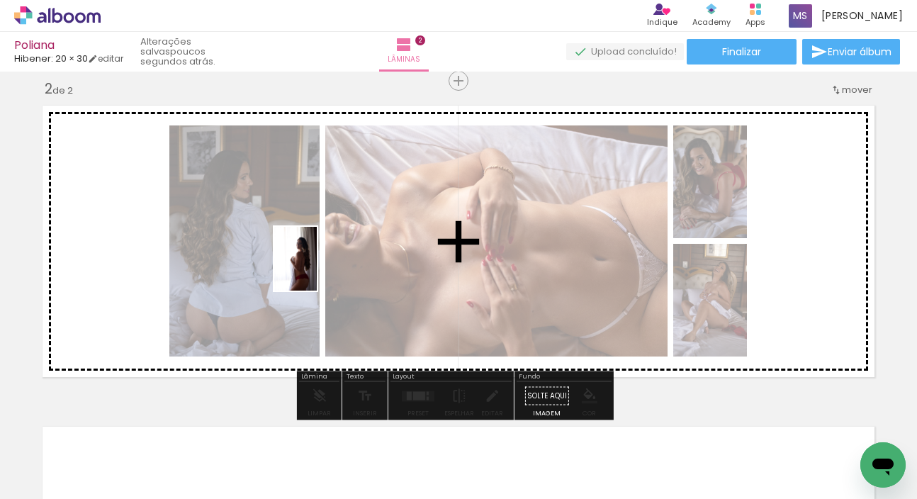
drag, startPoint x: 323, startPoint y: 461, endPoint x: 317, endPoint y: 269, distance: 191.5
click at [317, 269] on quentale-workspace at bounding box center [458, 249] width 917 height 499
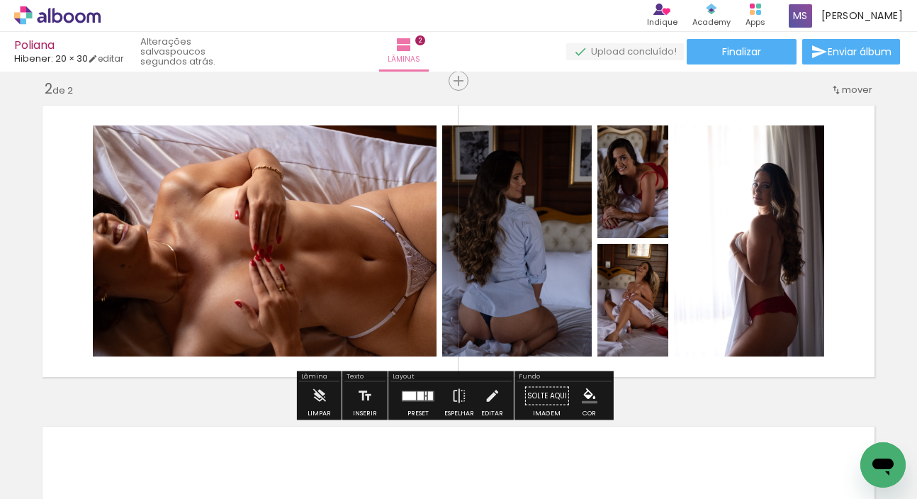
scroll to position [408, 0]
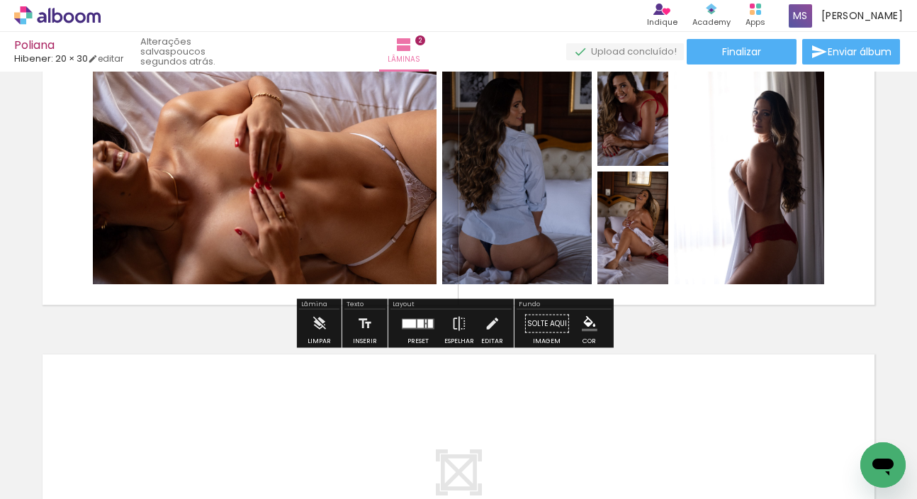
click at [413, 327] on quentale-layouter at bounding box center [418, 323] width 33 height 11
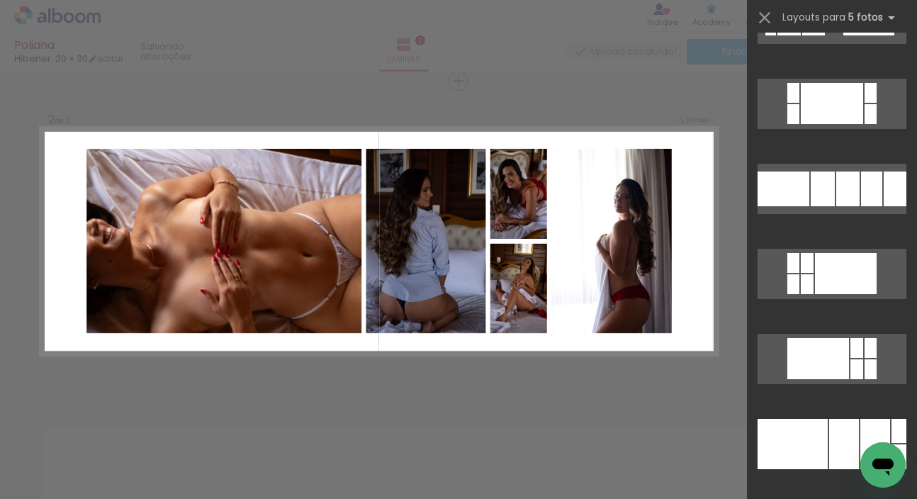
scroll to position [1709, 0]
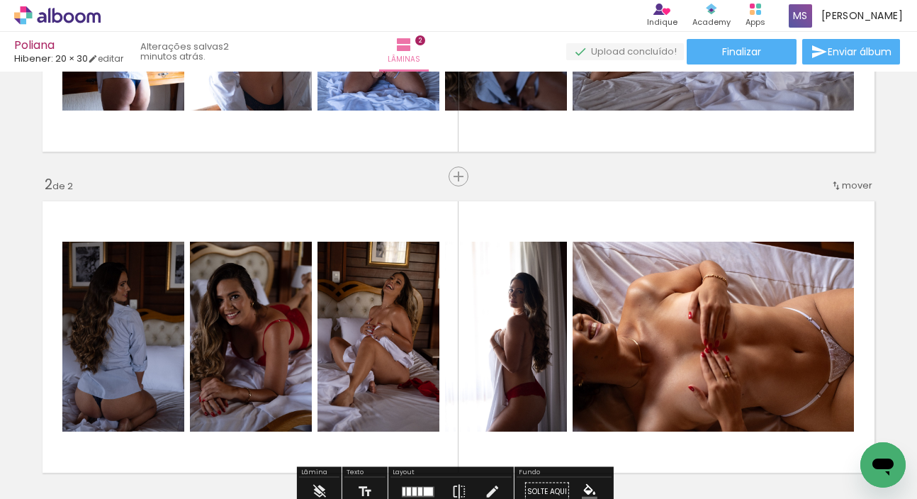
scroll to position [340, 0]
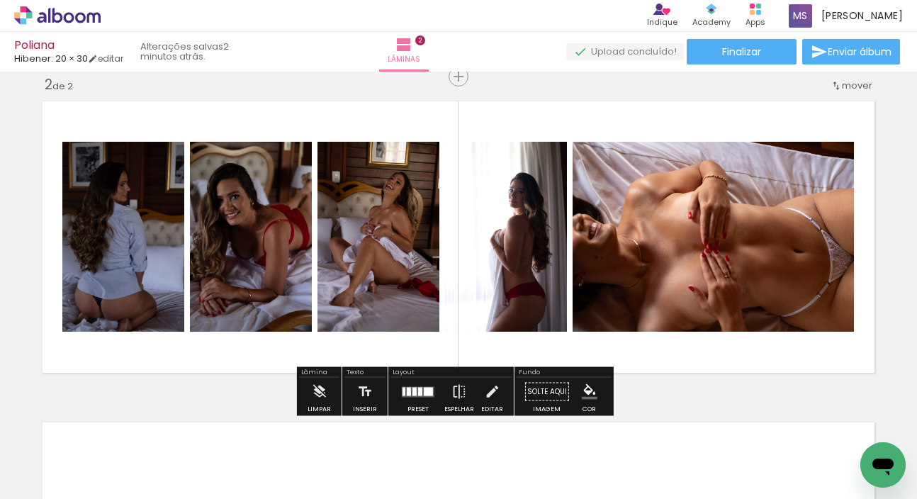
click at [432, 396] on div at bounding box center [418, 392] width 38 height 28
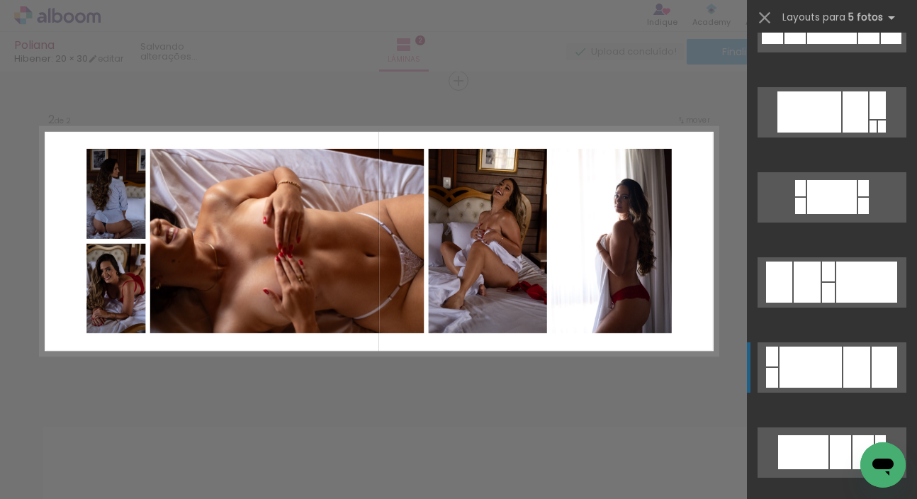
scroll to position [2256, 0]
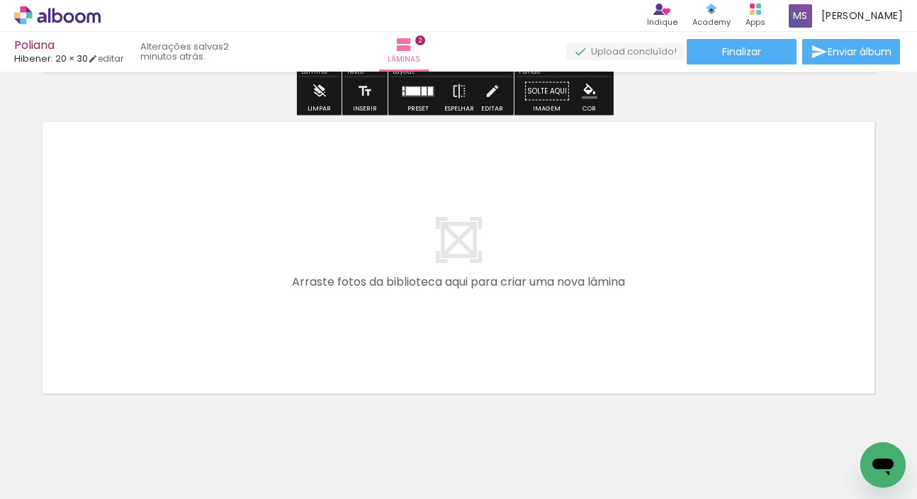
scroll to position [661, 0]
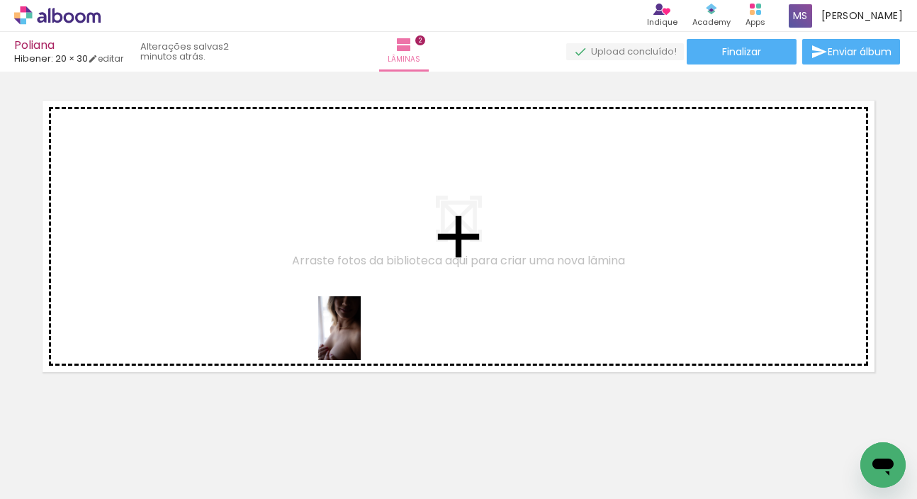
drag, startPoint x: 349, startPoint y: 444, endPoint x: 361, endPoint y: 339, distance: 106.3
click at [361, 339] on quentale-workspace at bounding box center [458, 249] width 917 height 499
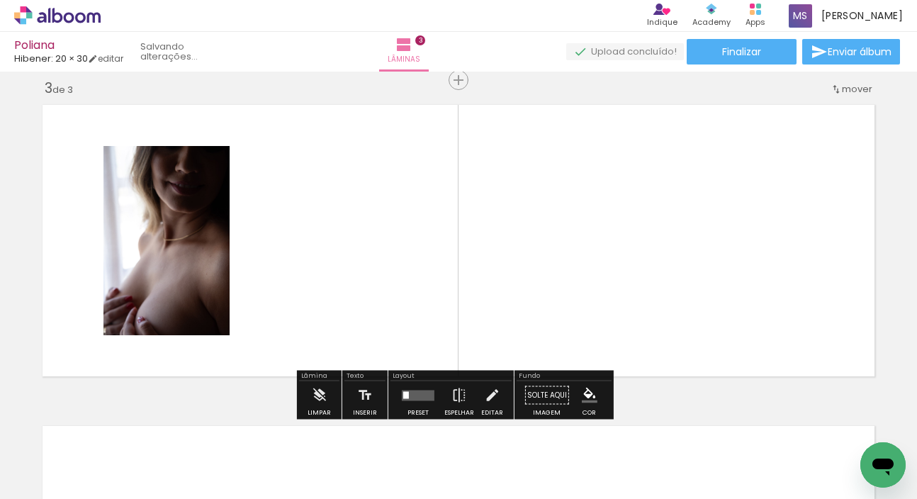
scroll to position [656, 0]
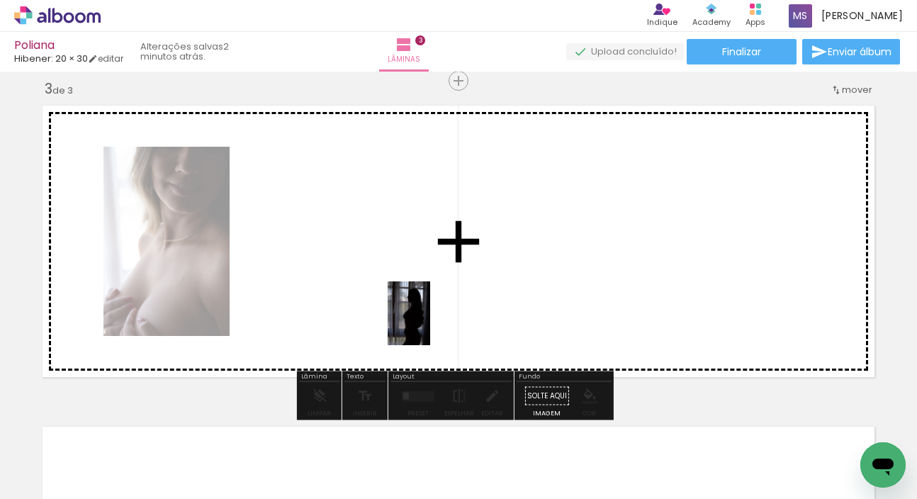
drag, startPoint x: 432, startPoint y: 469, endPoint x: 430, endPoint y: 302, distance: 167.3
click at [430, 302] on quentale-workspace at bounding box center [458, 249] width 917 height 499
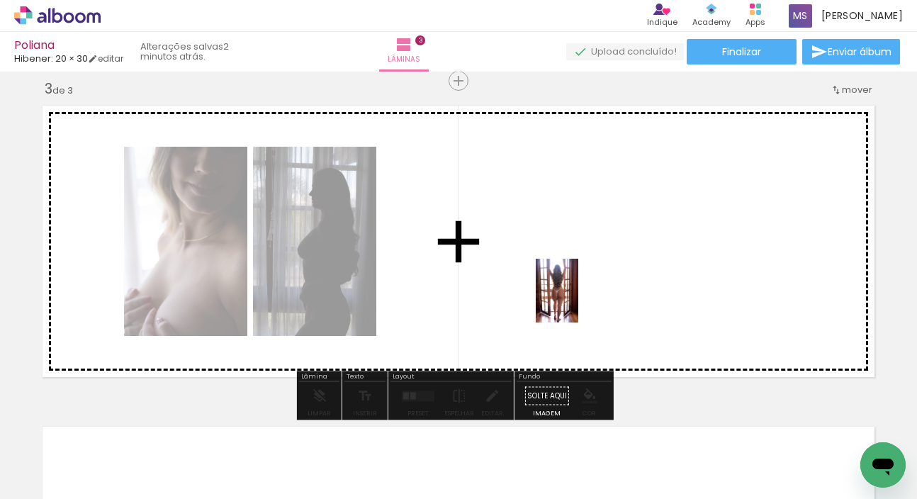
drag, startPoint x: 596, startPoint y: 464, endPoint x: 578, endPoint y: 301, distance: 163.3
click at [578, 301] on quentale-workspace at bounding box center [458, 249] width 917 height 499
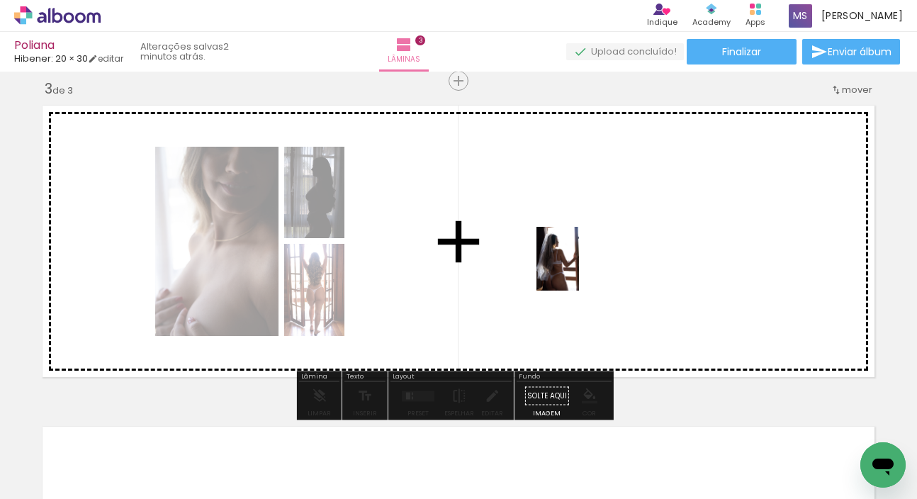
drag, startPoint x: 513, startPoint y: 448, endPoint x: 588, endPoint y: 243, distance: 218.5
click at [588, 243] on quentale-workspace at bounding box center [458, 249] width 917 height 499
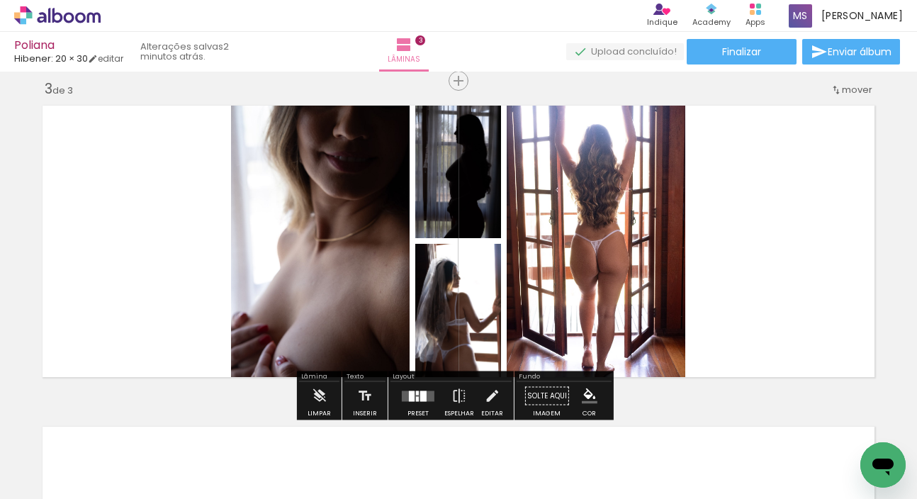
click at [409, 393] on div at bounding box center [412, 396] width 6 height 11
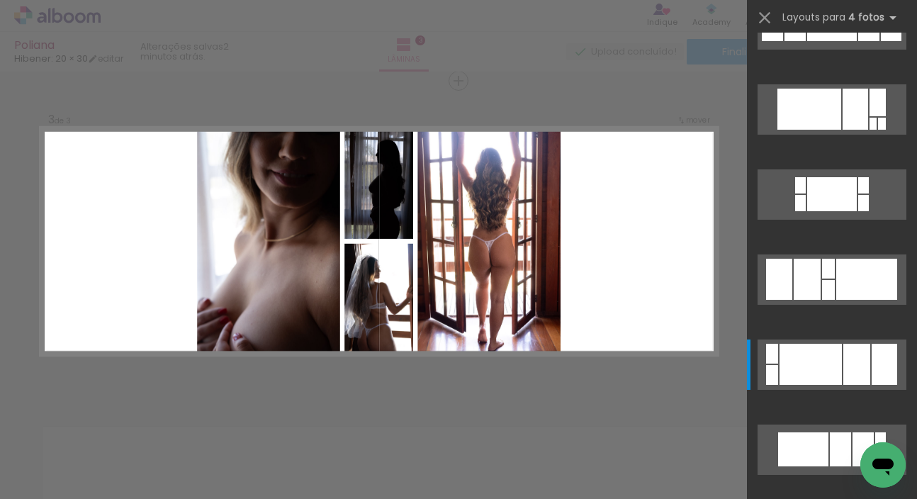
scroll to position [0, 0]
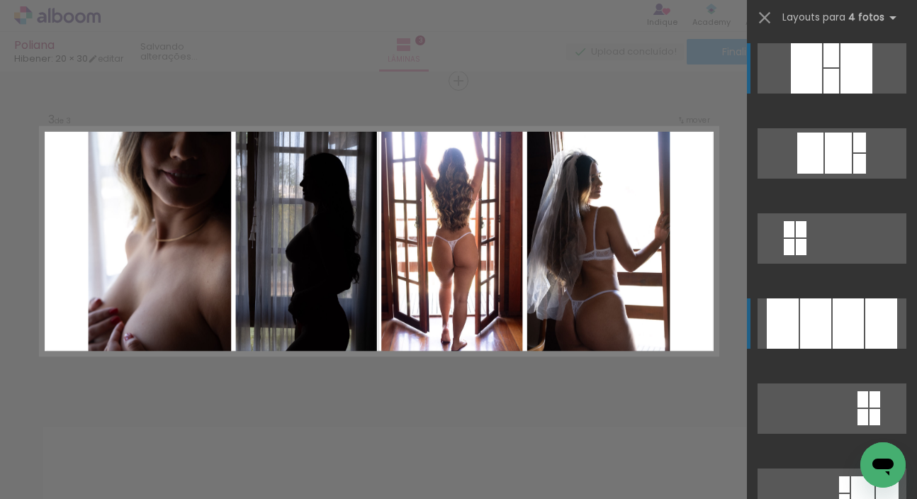
click at [833, 322] on div at bounding box center [848, 323] width 31 height 50
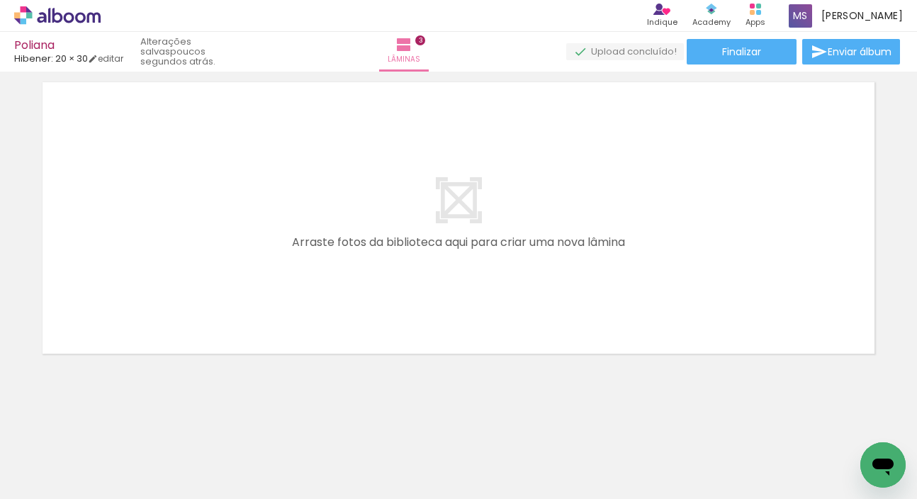
scroll to position [0, 739]
drag, startPoint x: 552, startPoint y: 495, endPoint x: 759, endPoint y: 492, distance: 207.7
click at [116, 492] on iron-horizontal-list at bounding box center [102, 454] width 28 height 89
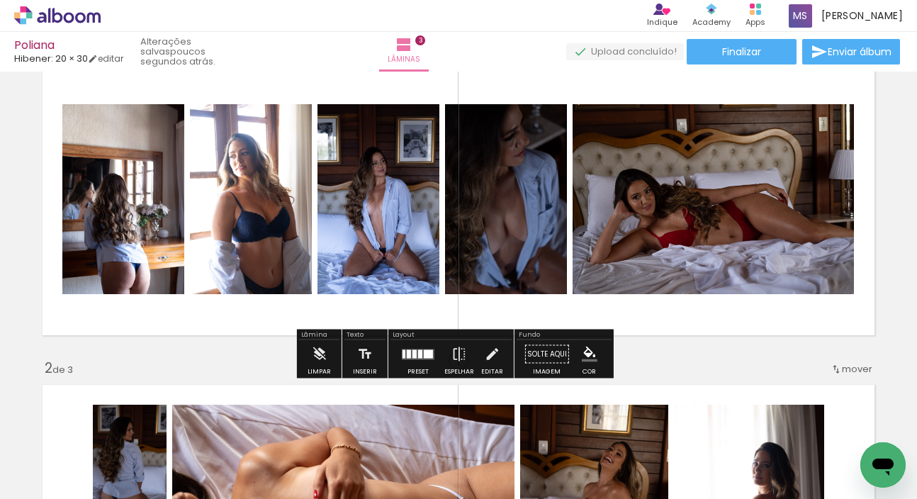
scroll to position [59, 0]
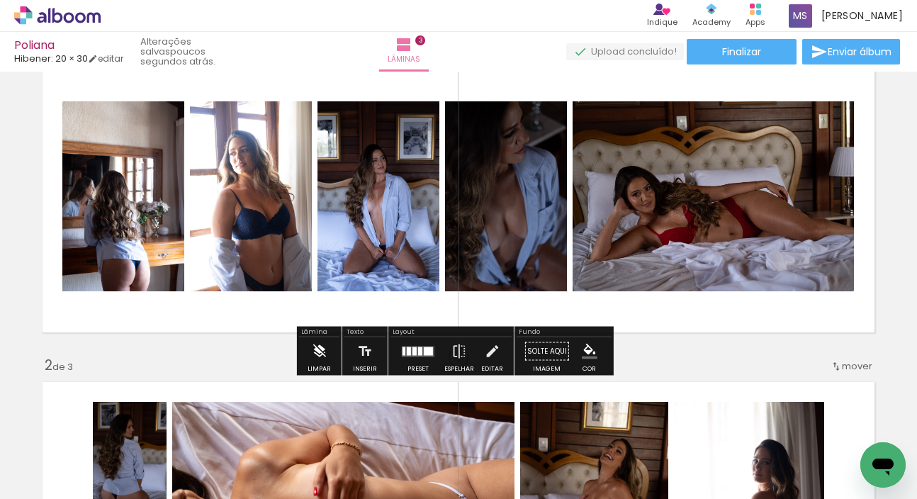
click at [327, 354] on paper-button "Limpar" at bounding box center [319, 355] width 30 height 36
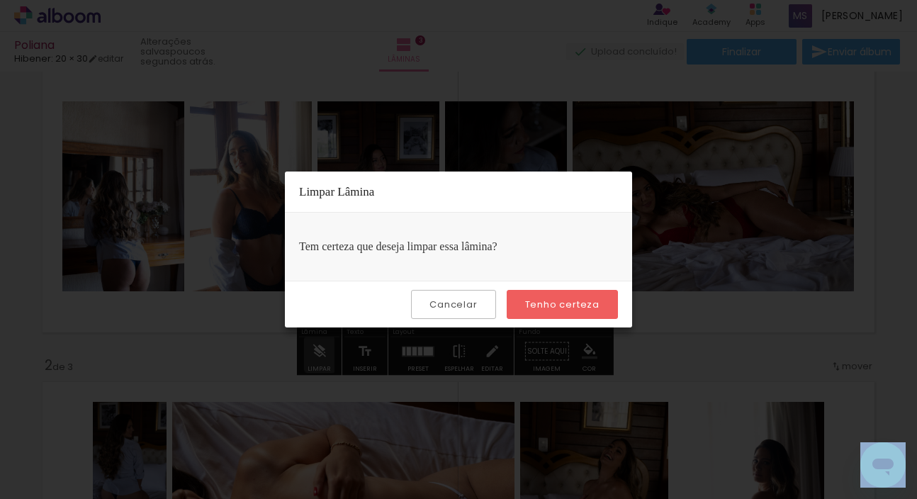
click at [327, 354] on iron-overlay-backdrop at bounding box center [458, 249] width 917 height 499
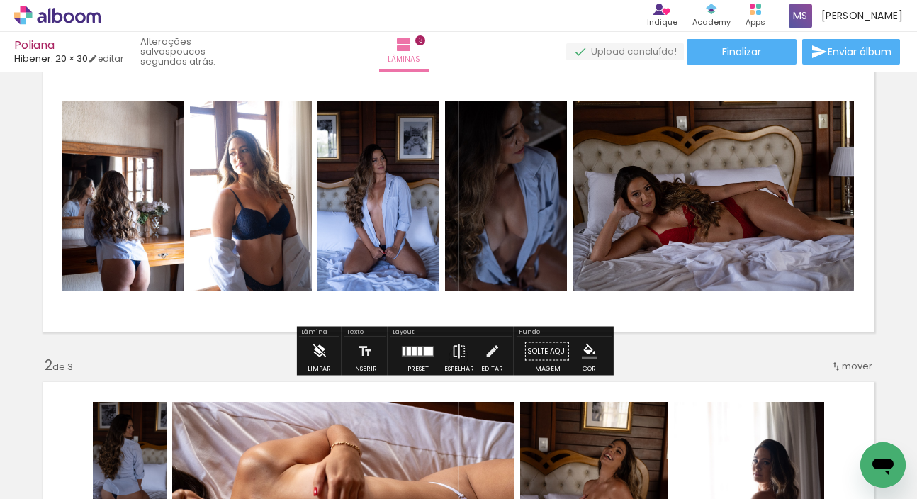
click at [327, 354] on paper-button "Limpar" at bounding box center [319, 355] width 30 height 36
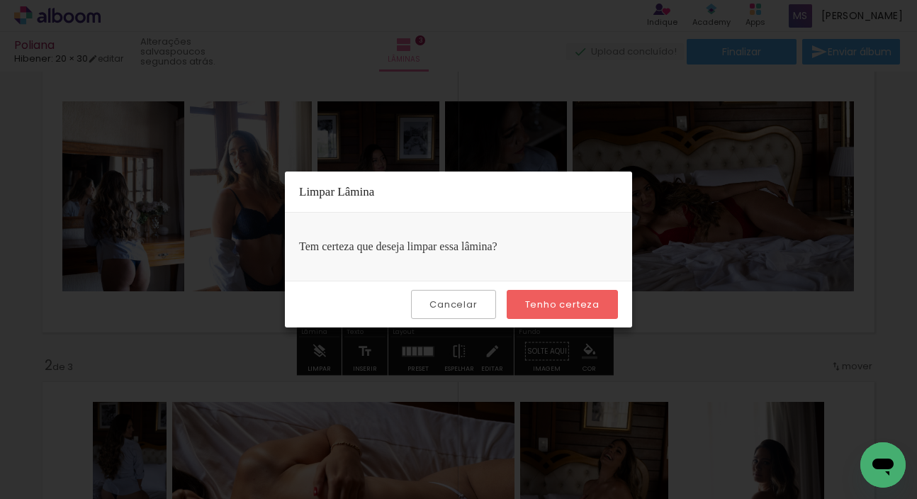
click at [0, 0] on slot "Tenho certeza" at bounding box center [0, 0] width 0 height 0
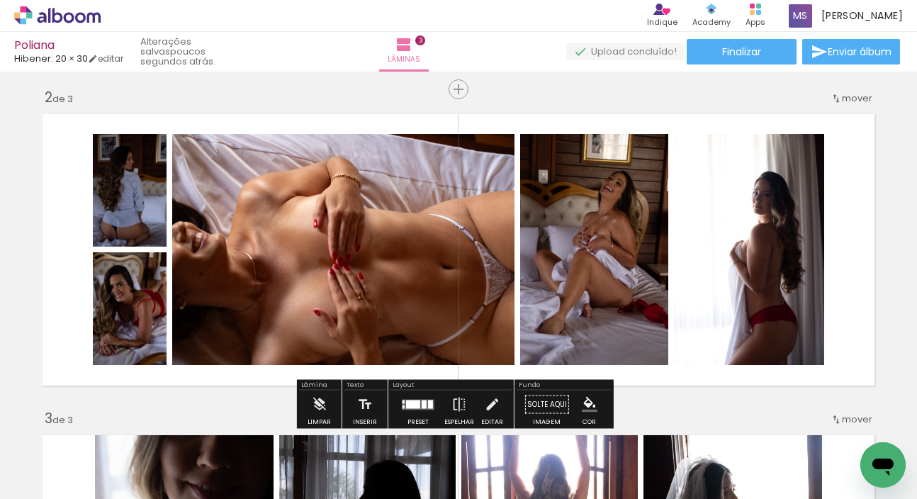
scroll to position [354, 0]
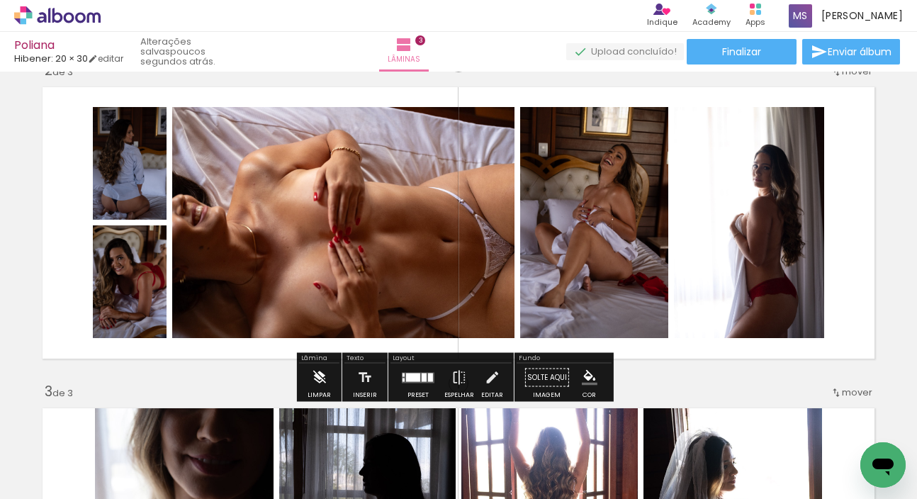
click at [326, 380] on iron-icon at bounding box center [319, 378] width 16 height 28
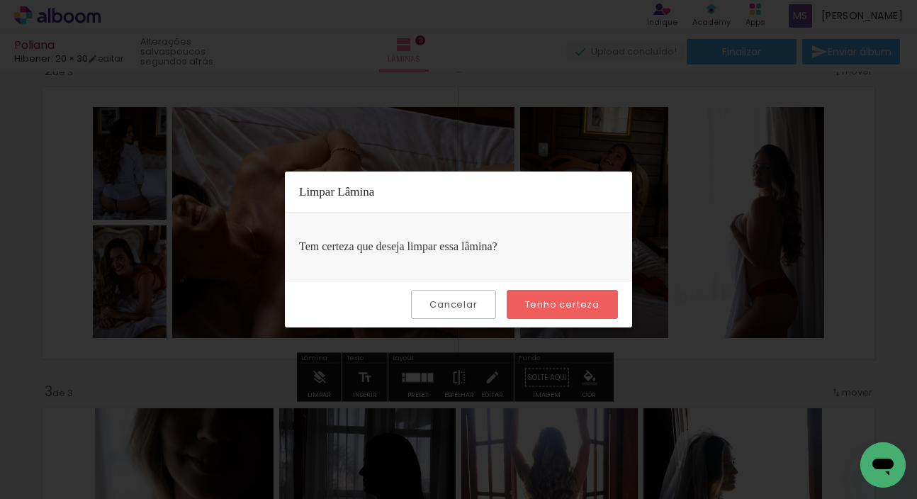
click at [0, 0] on slot "Tenho certeza" at bounding box center [0, 0] width 0 height 0
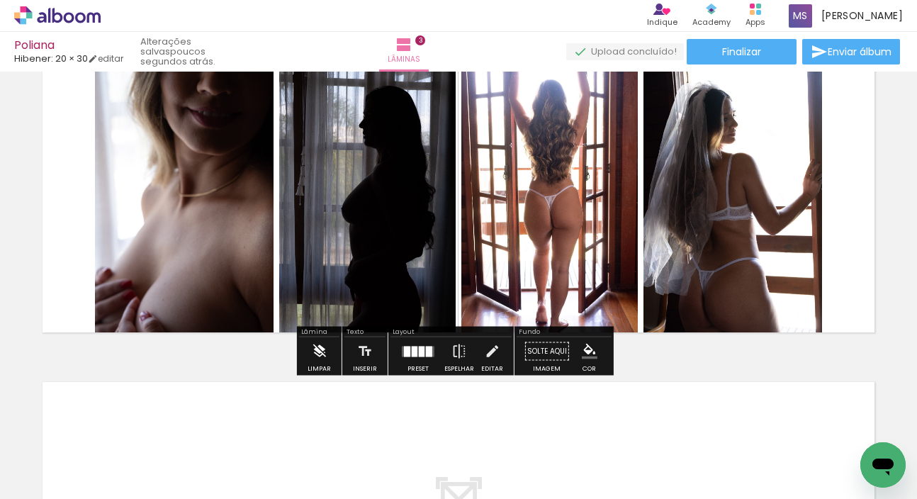
scroll to position [704, 0]
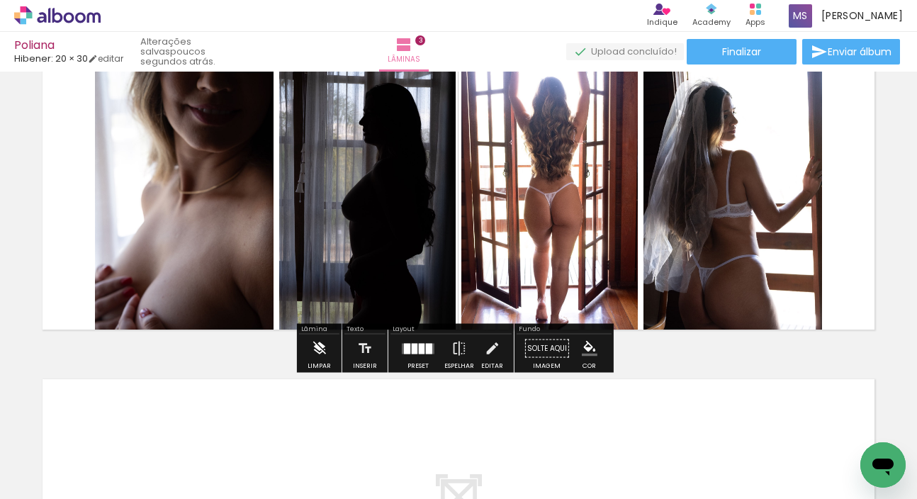
click at [322, 362] on iron-icon at bounding box center [319, 349] width 16 height 28
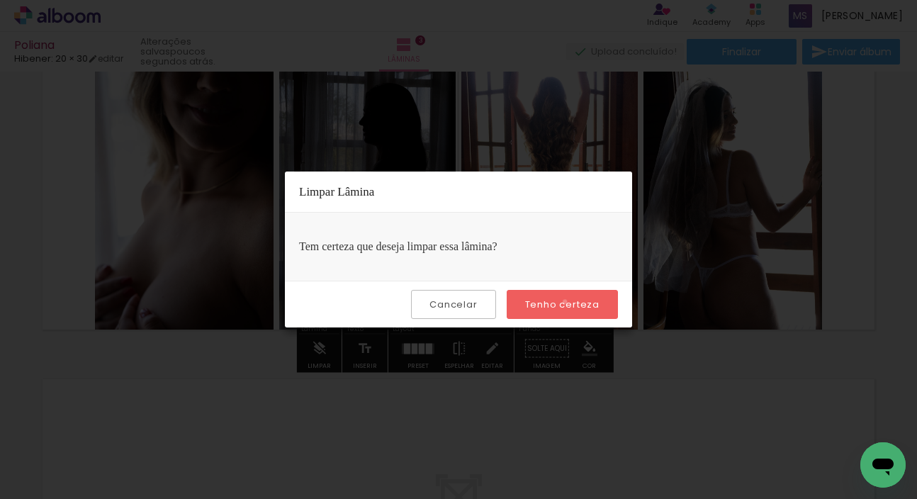
click at [0, 0] on slot "Tenho certeza" at bounding box center [0, 0] width 0 height 0
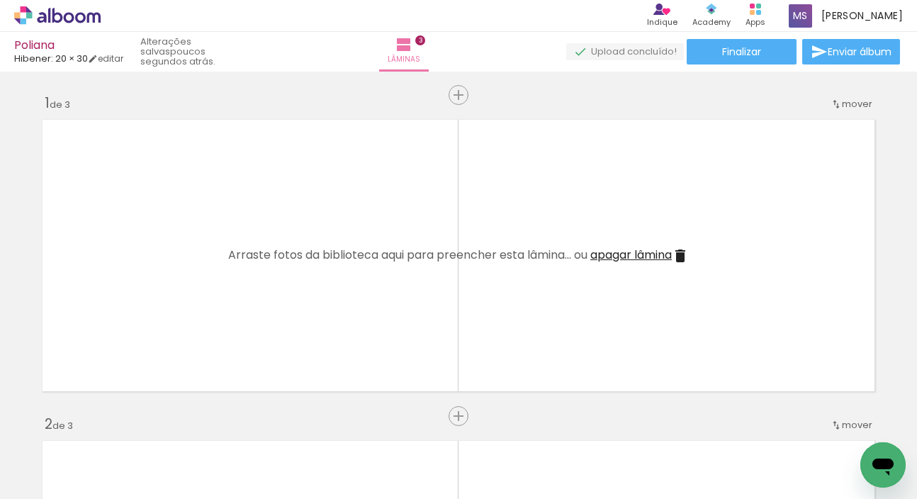
scroll to position [0, 0]
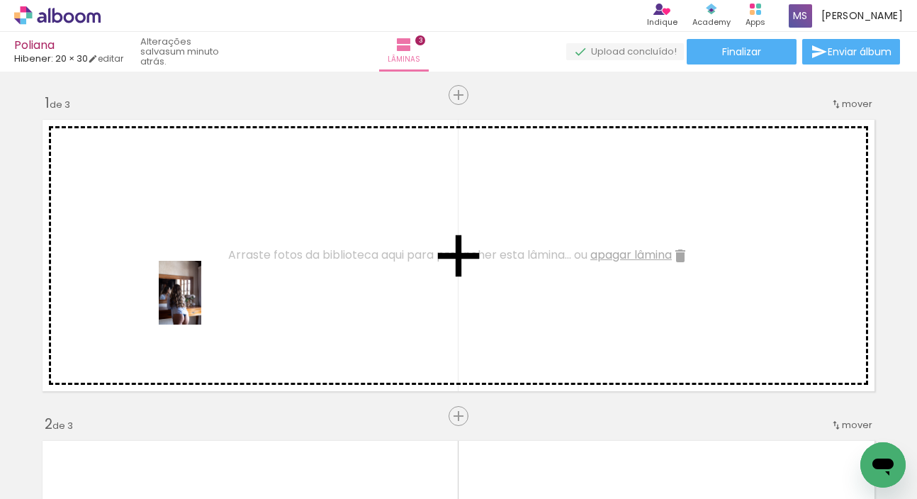
drag, startPoint x: 160, startPoint y: 462, endPoint x: 201, endPoint y: 299, distance: 168.0
click at [201, 299] on quentale-workspace at bounding box center [458, 249] width 917 height 499
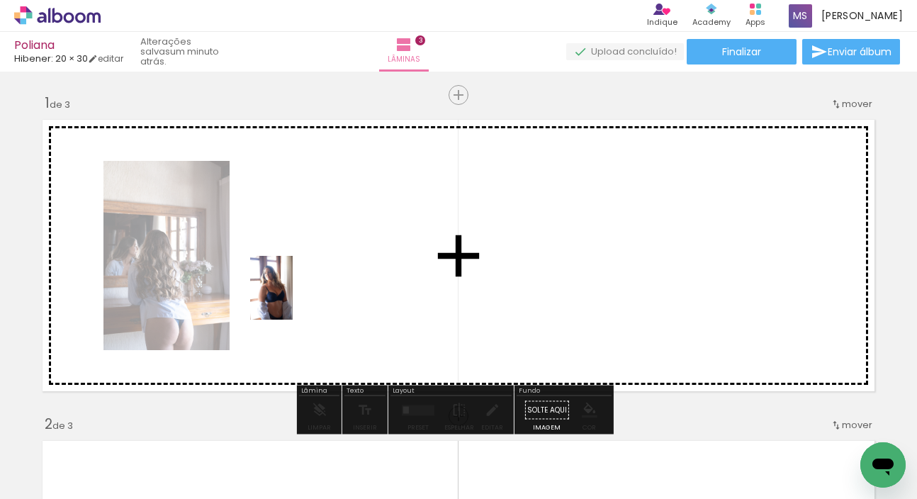
drag, startPoint x: 230, startPoint y: 473, endPoint x: 293, endPoint y: 298, distance: 185.2
click at [293, 298] on quentale-workspace at bounding box center [458, 249] width 917 height 499
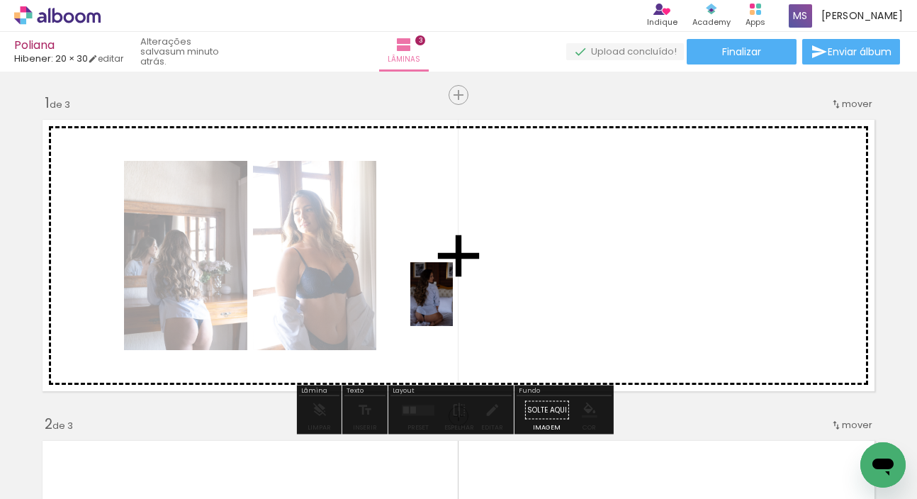
drag, startPoint x: 458, startPoint y: 469, endPoint x: 453, endPoint y: 305, distance: 164.5
click at [453, 305] on quentale-workspace at bounding box center [458, 249] width 917 height 499
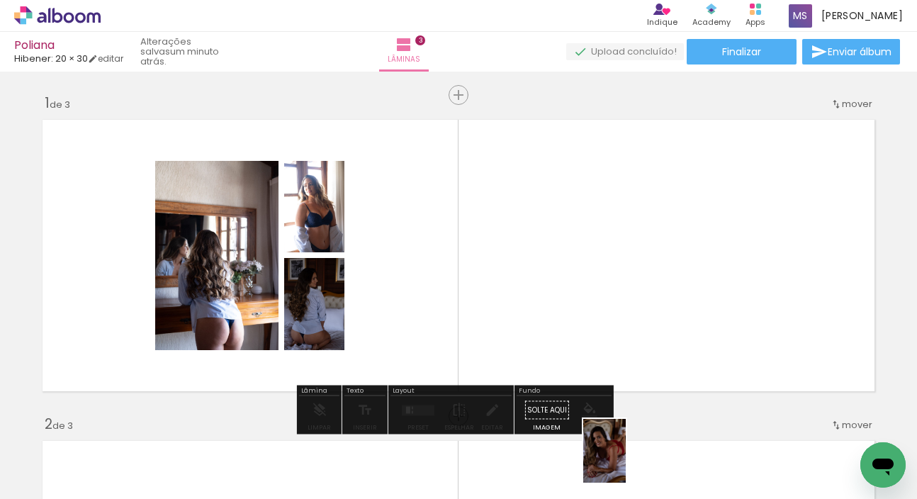
drag, startPoint x: 622, startPoint y: 466, endPoint x: 632, endPoint y: 472, distance: 11.4
click at [632, 472] on div at bounding box center [618, 451] width 47 height 70
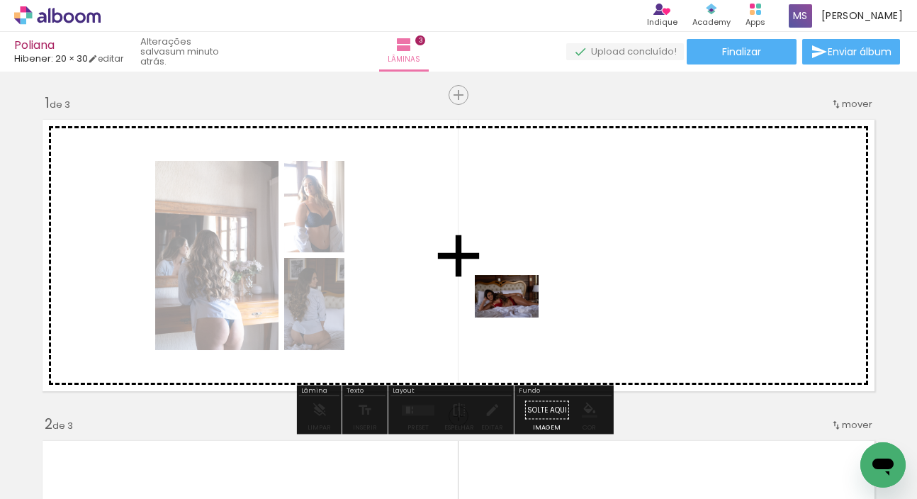
drag, startPoint x: 532, startPoint y: 459, endPoint x: 518, endPoint y: 318, distance: 141.9
click at [518, 318] on quentale-workspace at bounding box center [458, 249] width 917 height 499
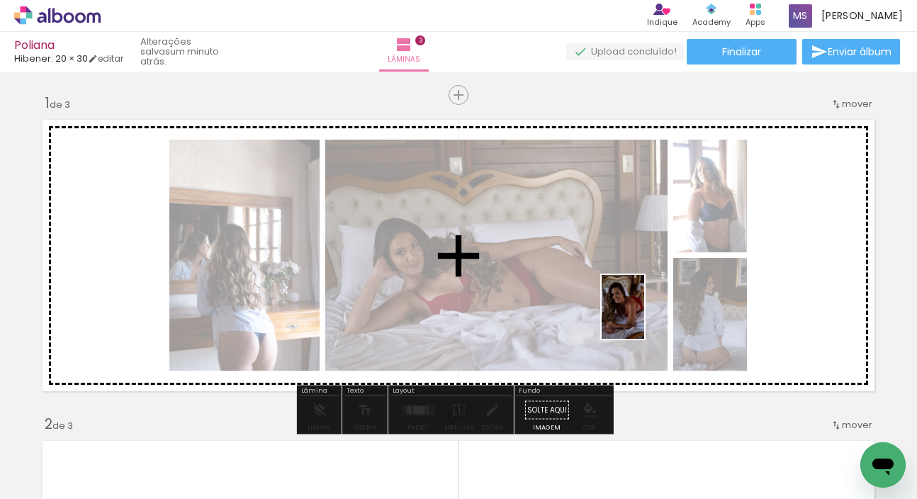
drag, startPoint x: 612, startPoint y: 448, endPoint x: 644, endPoint y: 318, distance: 134.5
click at [644, 318] on quentale-workspace at bounding box center [458, 249] width 917 height 499
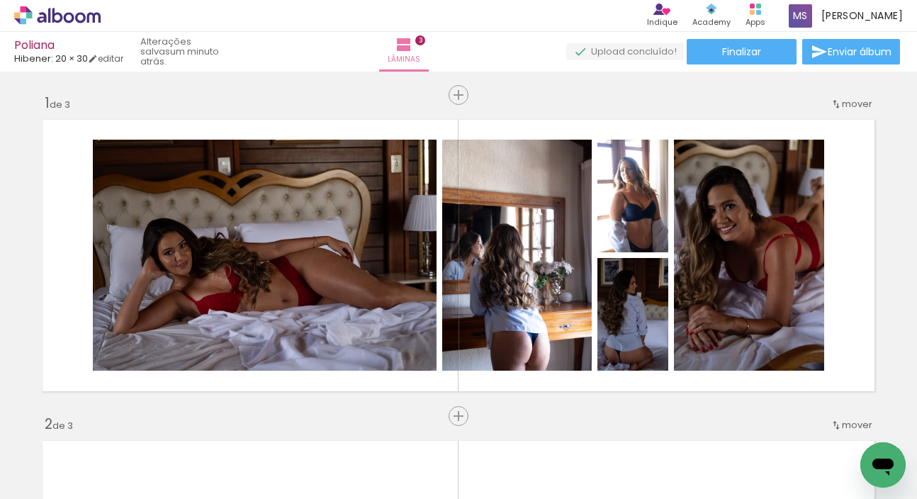
scroll to position [0, 742]
drag, startPoint x: 352, startPoint y: 495, endPoint x: 663, endPoint y: 494, distance: 310.5
click at [116, 494] on iron-horizontal-list at bounding box center [102, 454] width 28 height 89
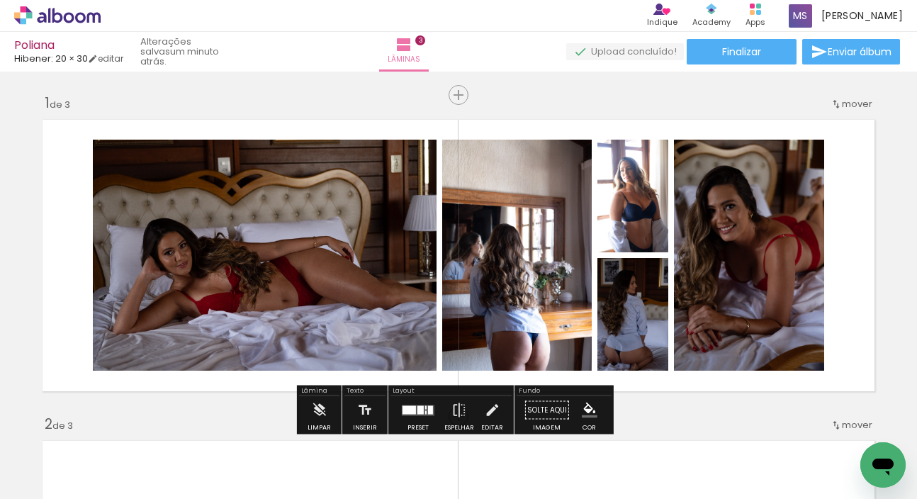
scroll to position [0, 1046]
click at [405, 404] on div at bounding box center [418, 410] width 38 height 28
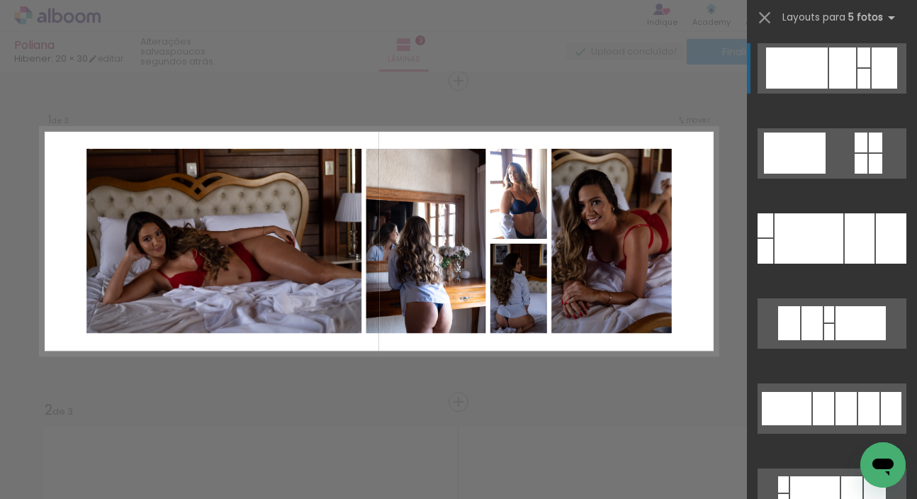
scroll to position [0, 1109]
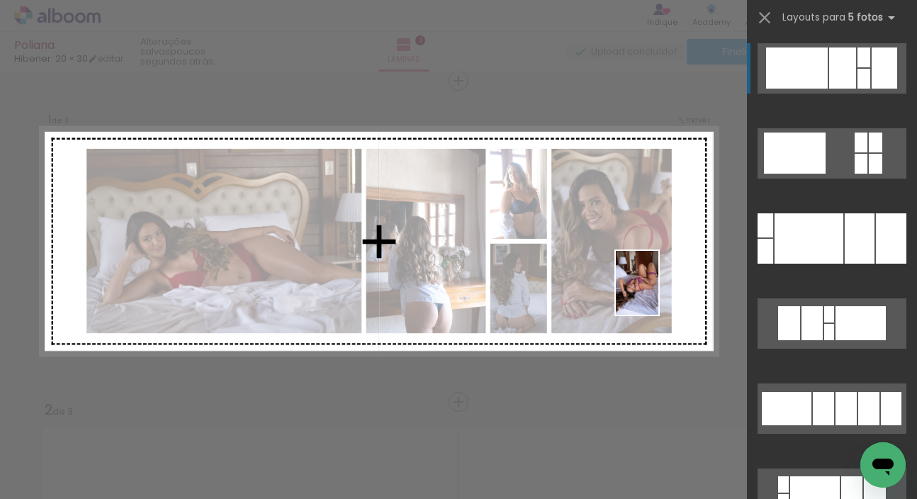
drag, startPoint x: 477, startPoint y: 456, endPoint x: 659, endPoint y: 293, distance: 243.5
click at [659, 293] on quentale-workspace at bounding box center [458, 249] width 917 height 499
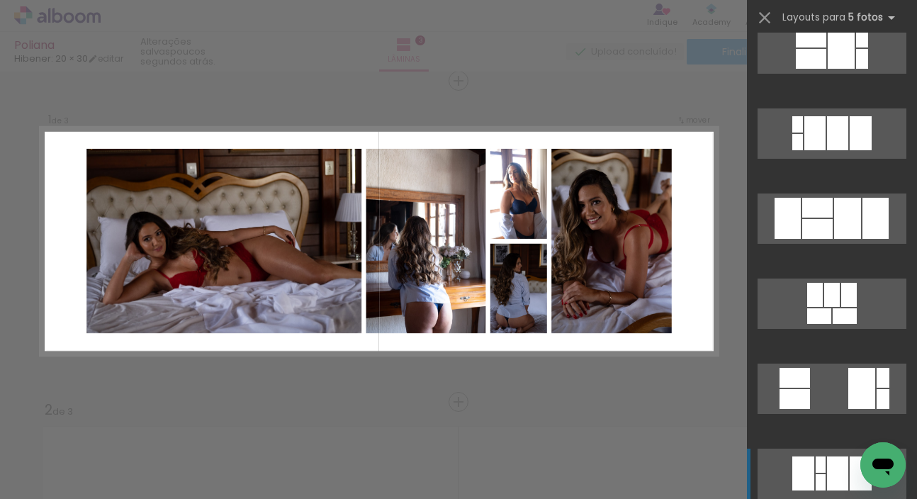
scroll to position [10936, 0]
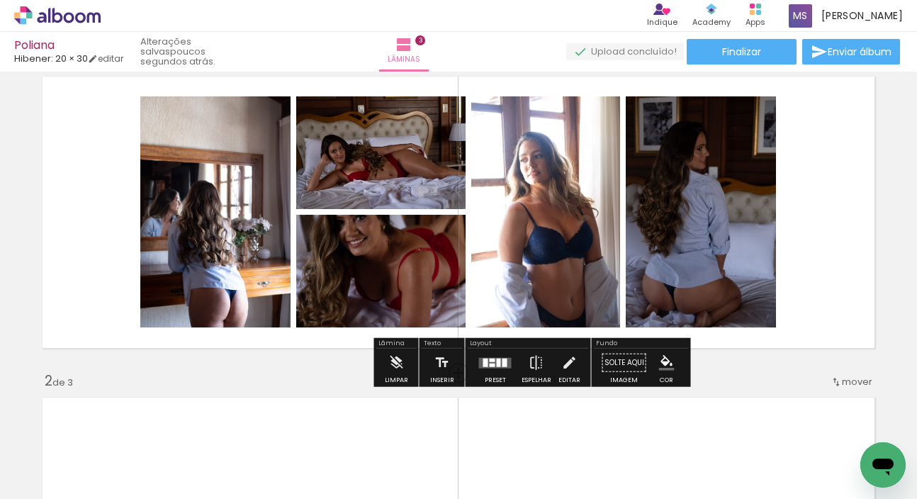
scroll to position [46, 0]
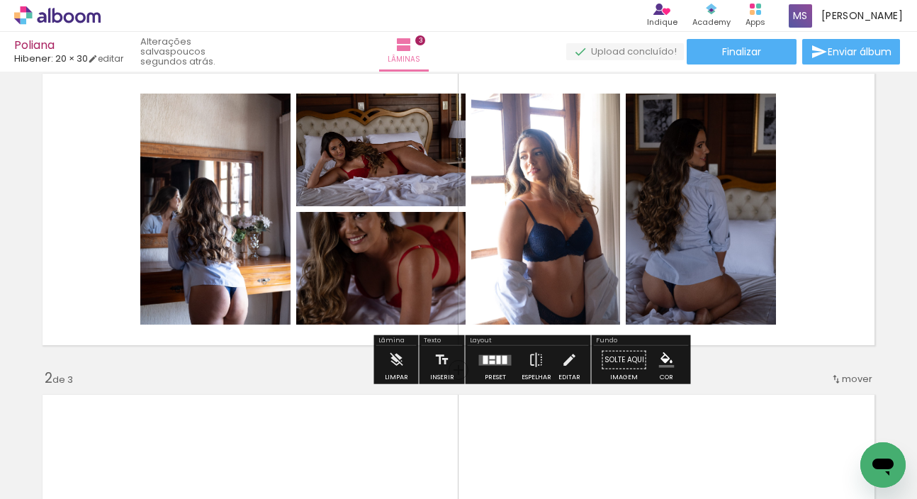
click at [497, 363] on div at bounding box center [499, 359] width 4 height 9
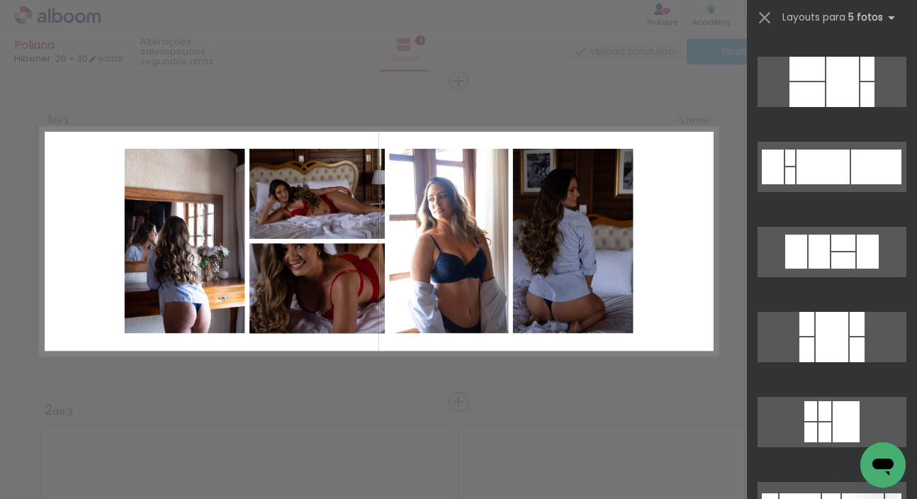
scroll to position [11059, 0]
